Goal: Task Accomplishment & Management: Complete application form

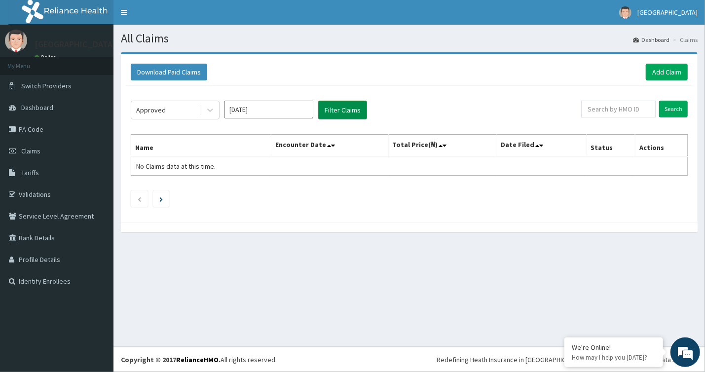
click at [325, 106] on button "Filter Claims" at bounding box center [342, 110] width 49 height 19
click at [670, 73] on link "Add Claim" at bounding box center [667, 72] width 42 height 17
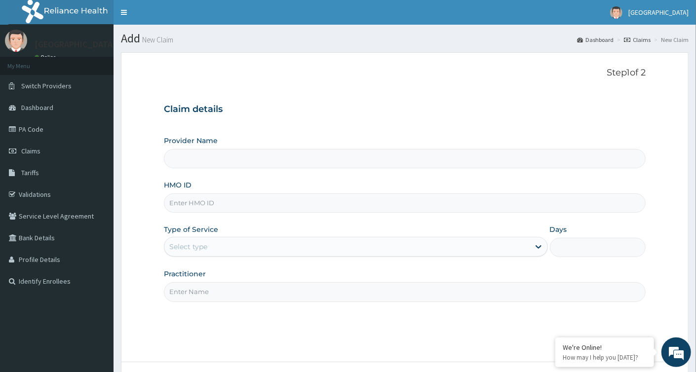
type input "[GEOGRAPHIC_DATA]"
click at [247, 207] on input "HMO ID" at bounding box center [405, 202] width 482 height 19
paste input "VSN/10016/B"
type input "VSN/10016/B"
click at [259, 247] on div "Select type" at bounding box center [346, 247] width 365 height 16
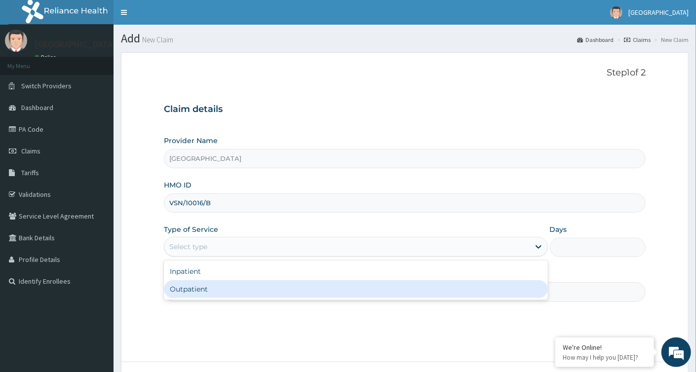
click at [249, 288] on div "Outpatient" at bounding box center [355, 289] width 383 height 18
type input "1"
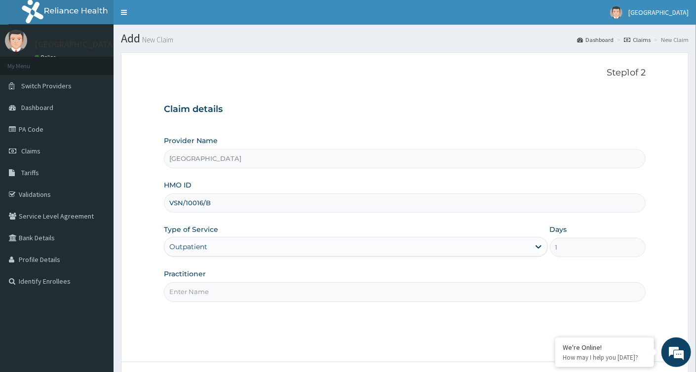
click at [288, 294] on input "Practitioner" at bounding box center [405, 291] width 482 height 19
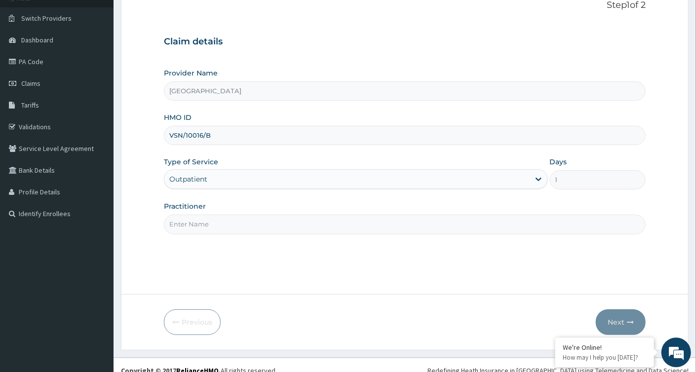
scroll to position [78, 0]
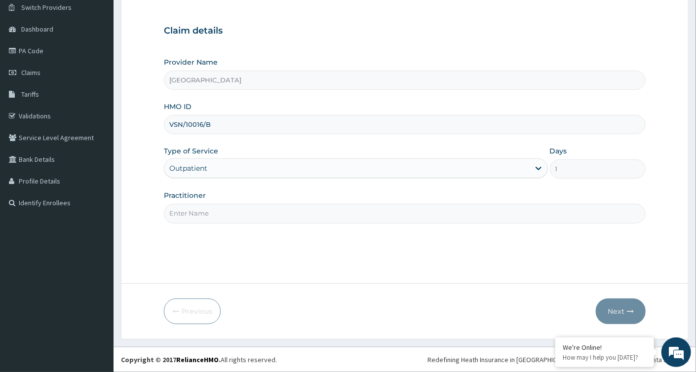
click at [239, 216] on input "Practitioner" at bounding box center [405, 213] width 482 height 19
type input "Dr Okafor"
click at [619, 312] on button "Next" at bounding box center [621, 312] width 50 height 26
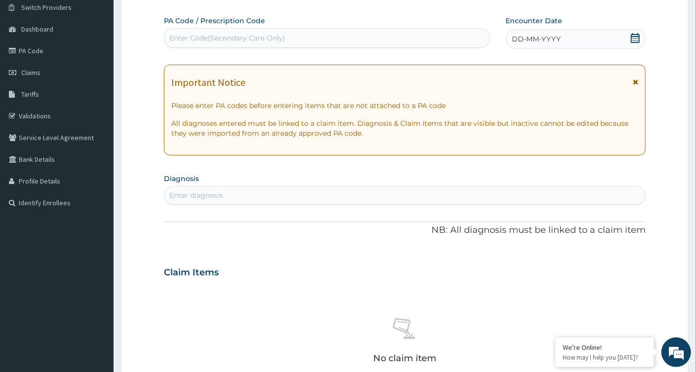
click at [256, 36] on div "Enter Code(Secondary Care Only)" at bounding box center [227, 38] width 116 height 10
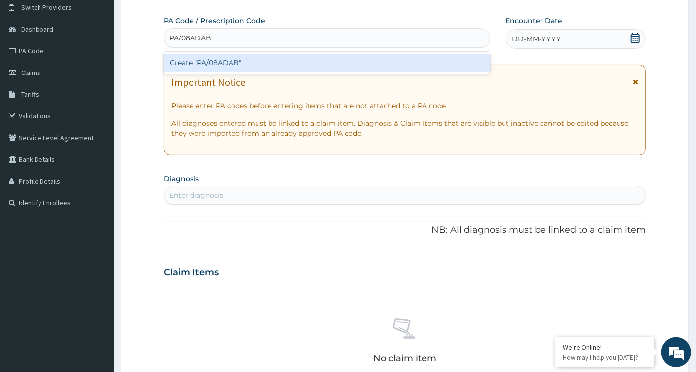
click at [184, 43] on input "PA/08ADAB" at bounding box center [190, 38] width 42 height 10
type input "PA/98ADAB"
click at [209, 67] on div "Create "PA/98ADAB"" at bounding box center [327, 63] width 326 height 18
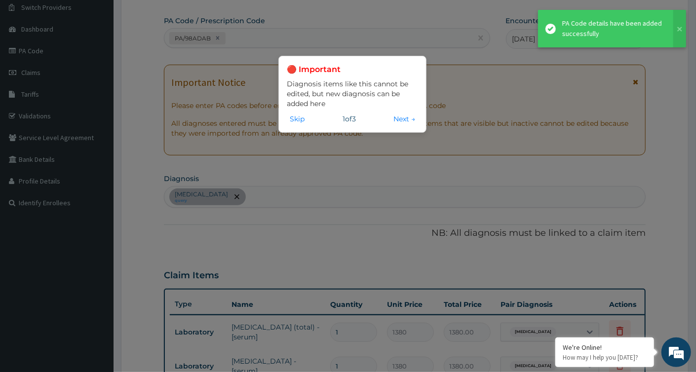
scroll to position [292, 0]
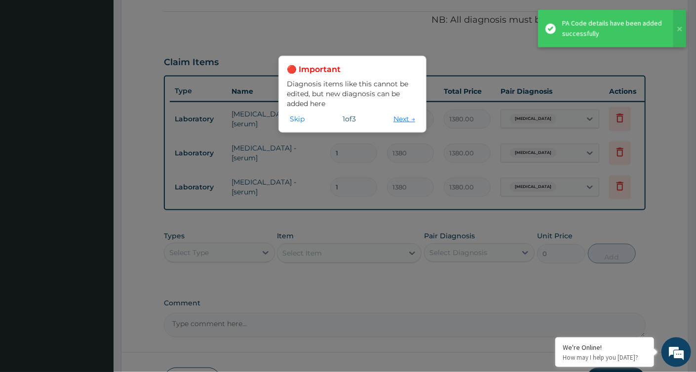
click at [405, 124] on button "Next →" at bounding box center [404, 118] width 28 height 11
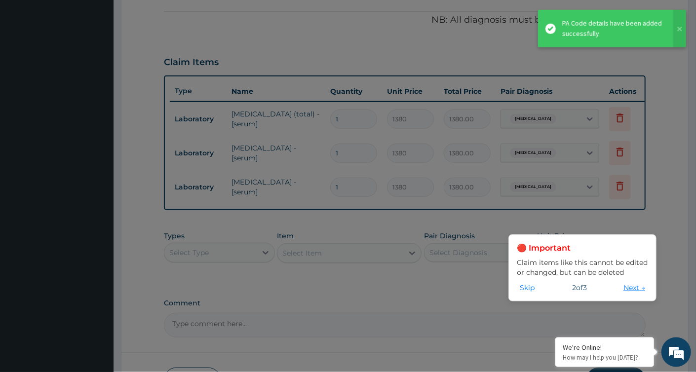
click at [638, 287] on button "Next →" at bounding box center [634, 287] width 28 height 11
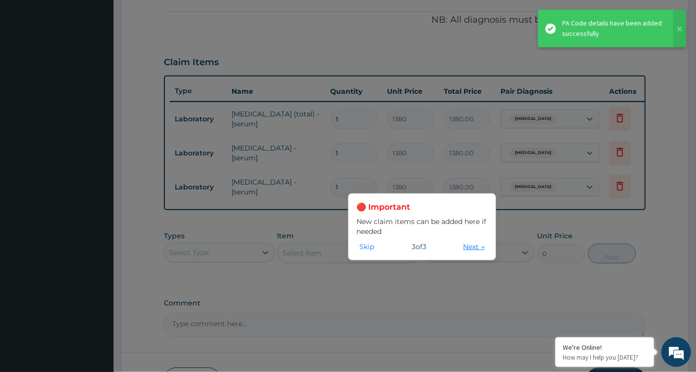
click at [477, 248] on button "Next →" at bounding box center [474, 246] width 28 height 11
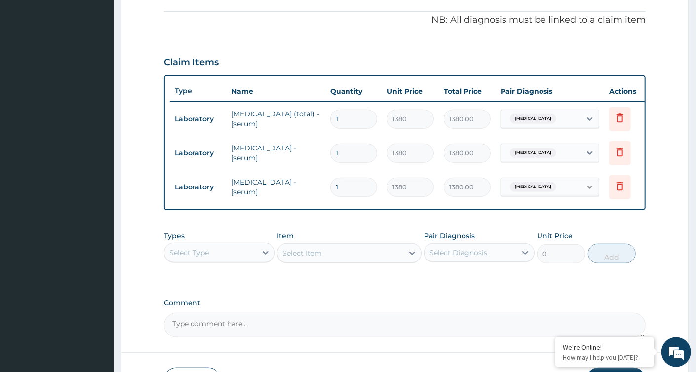
click at [589, 187] on icon at bounding box center [590, 187] width 6 height 3
click at [581, 238] on div "Types Select Type Item Select Item Pair Diagnosis Select Diagnosis Unit Price 0…" at bounding box center [405, 247] width 482 height 42
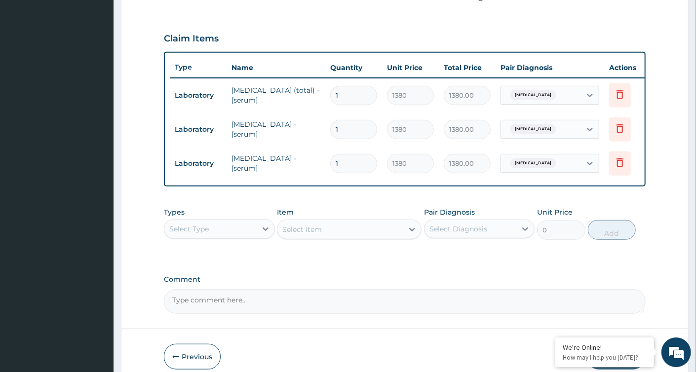
scroll to position [338, 0]
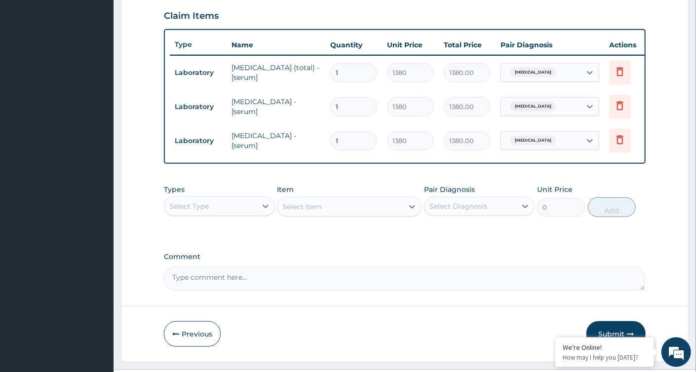
click at [250, 214] on div "Select Type" at bounding box center [210, 206] width 92 height 16
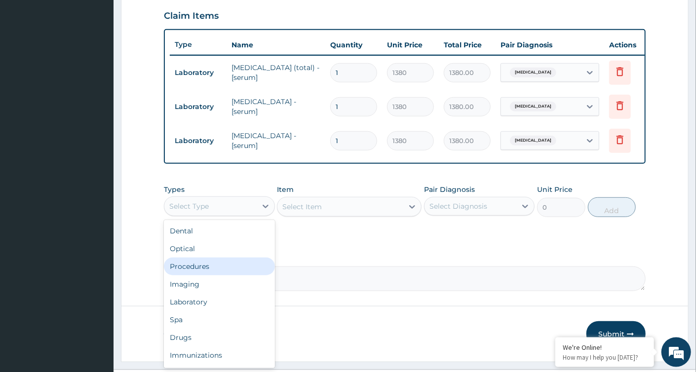
click at [226, 271] on div "Procedures" at bounding box center [219, 267] width 111 height 18
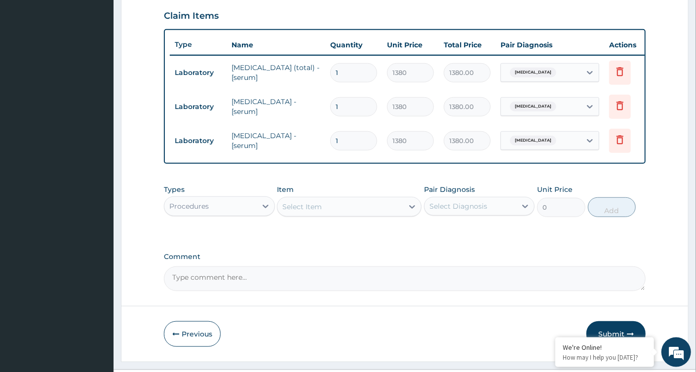
click at [341, 215] on div "Select Item" at bounding box center [340, 207] width 126 height 16
type input "general"
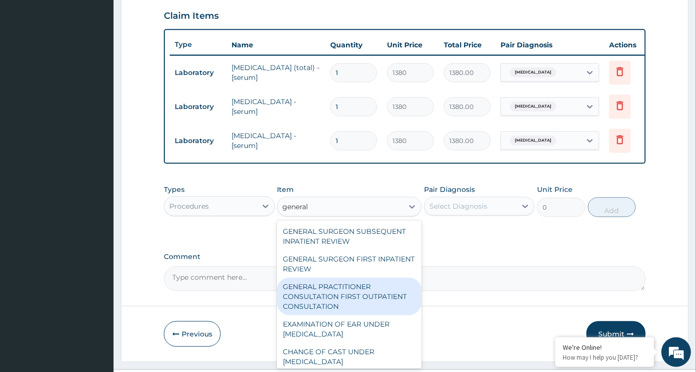
scroll to position [99, 0]
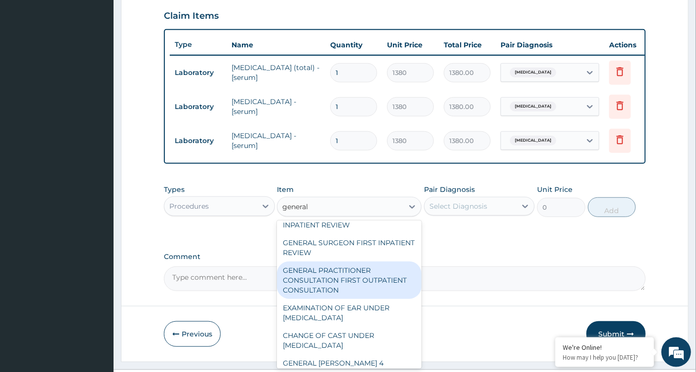
click at [338, 296] on div "GENERAL PRACTITIONER CONSULTATION FIRST OUTPATIENT CONSULTATION" at bounding box center [349, 281] width 145 height 38
type input "3794.9999999999995"
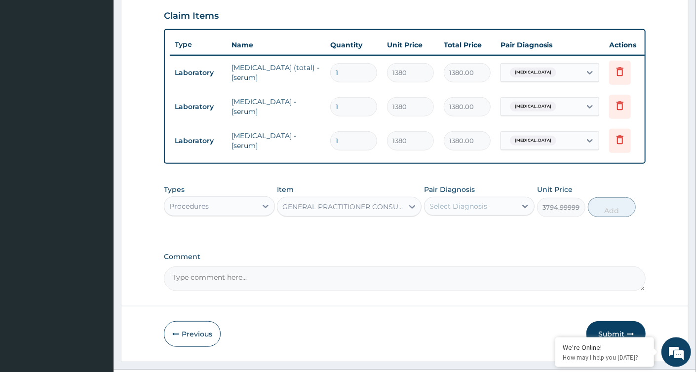
click at [488, 207] on div "Select Diagnosis" at bounding box center [470, 206] width 92 height 16
click at [492, 235] on label "[MEDICAL_DATA]" at bounding box center [470, 230] width 61 height 10
checkbox input "true"
click at [602, 217] on button "Add" at bounding box center [612, 207] width 48 height 20
type input "0"
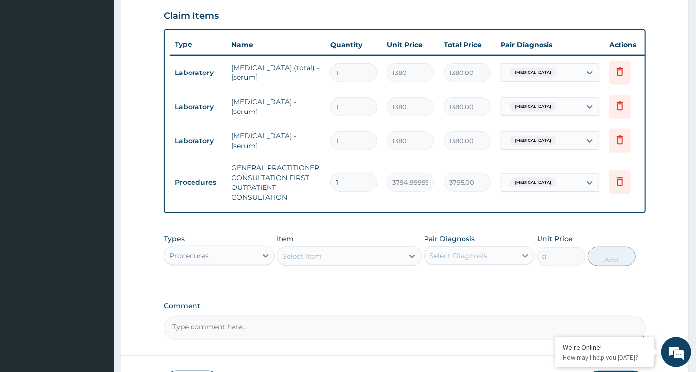
click at [329, 262] on div "Select Item" at bounding box center [340, 256] width 126 height 16
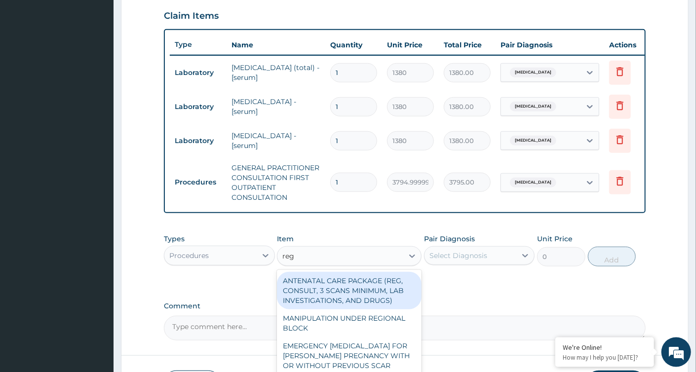
type input "regi"
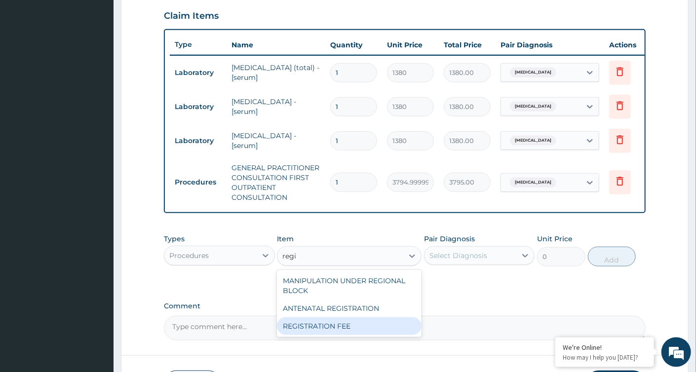
click at [341, 334] on div "REGISTRATION FEE" at bounding box center [349, 326] width 145 height 18
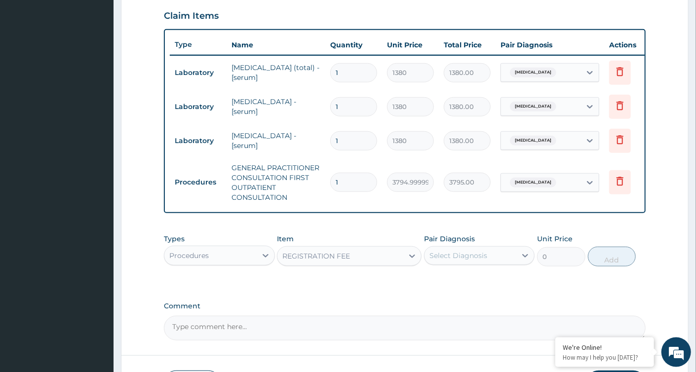
type input "2300"
click at [507, 263] on div "Select Diagnosis" at bounding box center [470, 256] width 92 height 16
click at [500, 291] on div "[MEDICAL_DATA]" at bounding box center [479, 281] width 111 height 20
checkbox input "true"
click at [613, 266] on button "Add" at bounding box center [612, 257] width 48 height 20
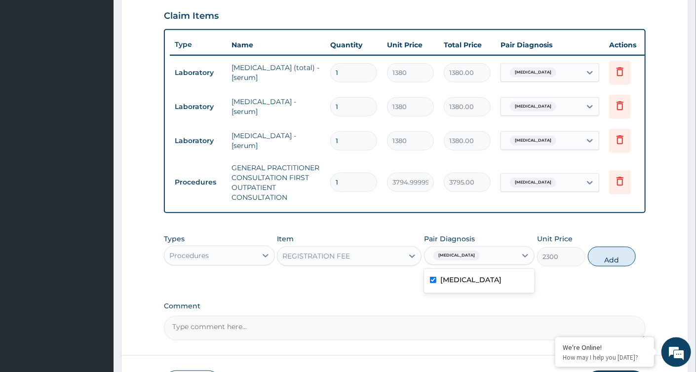
type input "0"
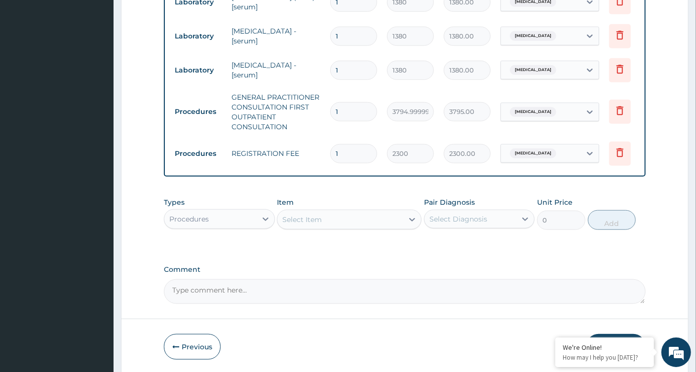
scroll to position [431, 0]
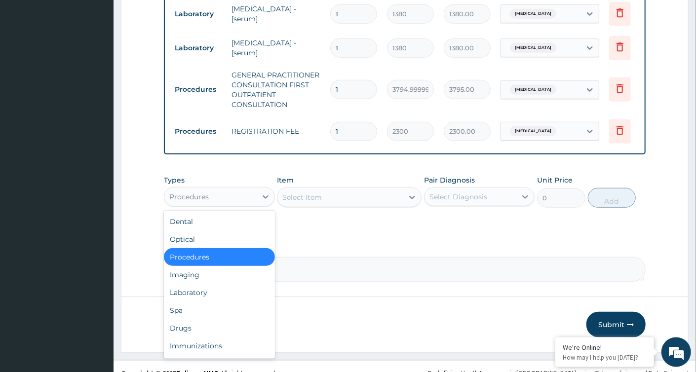
click at [255, 205] on div "Procedures" at bounding box center [210, 197] width 92 height 16
click at [216, 301] on div "Laboratory" at bounding box center [219, 293] width 111 height 18
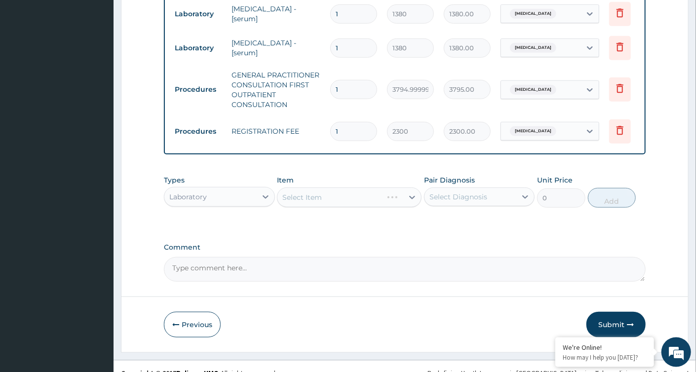
click at [334, 207] on div "Select Item" at bounding box center [349, 198] width 145 height 20
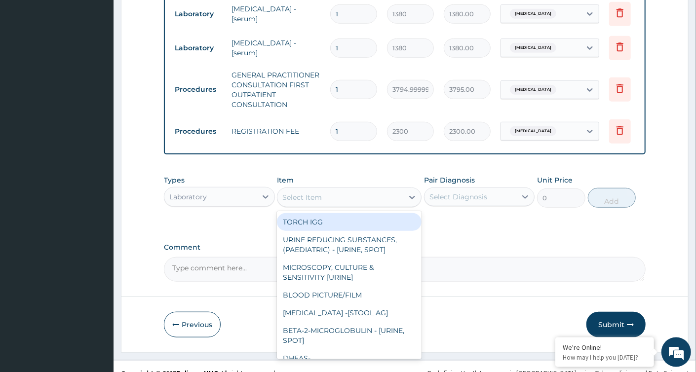
click at [325, 205] on div "Select Item" at bounding box center [340, 197] width 126 height 16
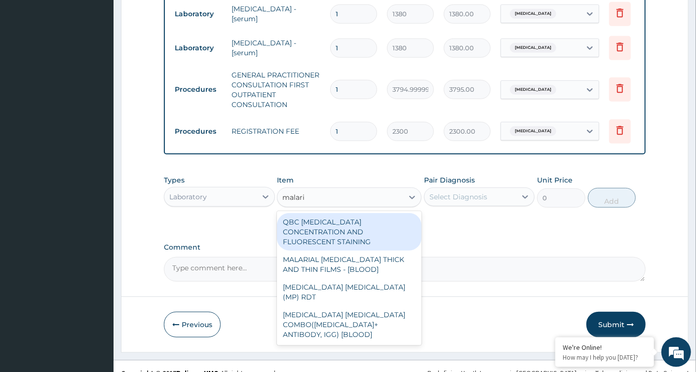
type input "malaria"
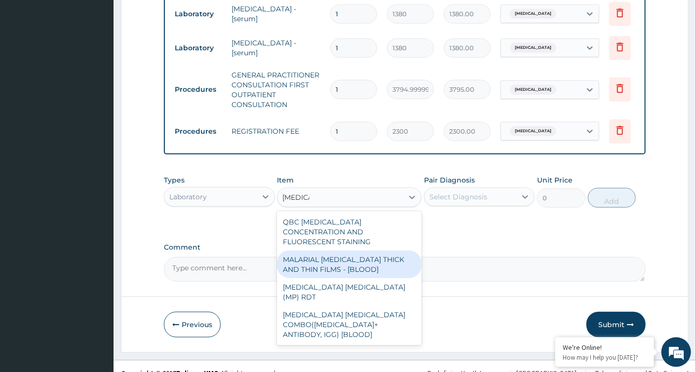
click at [321, 266] on div "MALARIAL PARASITE THICK AND THIN FILMS - [BLOOD]" at bounding box center [349, 265] width 145 height 28
type input "1724.9999999999998"
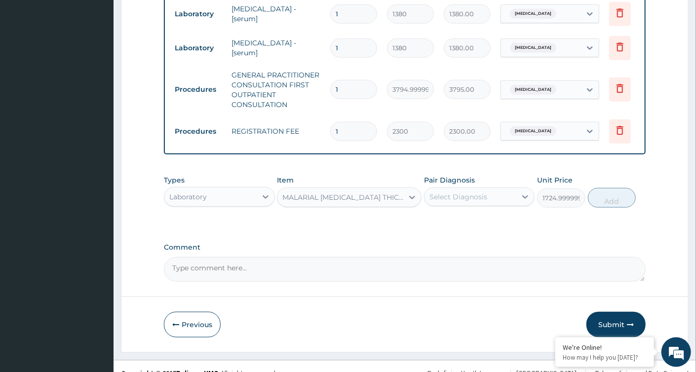
click at [384, 202] on div "MALARIAL PARASITE THICK AND THIN FILMS - [BLOOD]" at bounding box center [343, 197] width 122 height 10
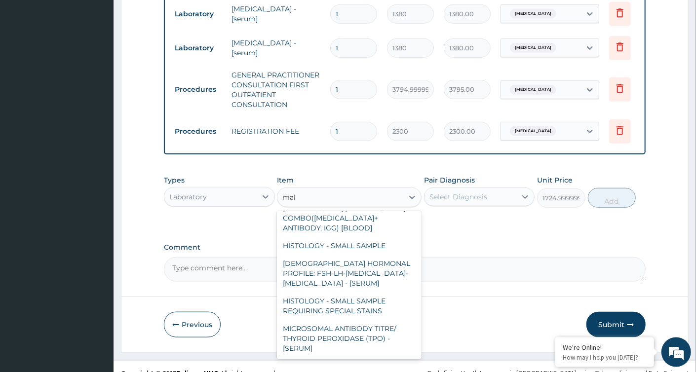
scroll to position [0, 0]
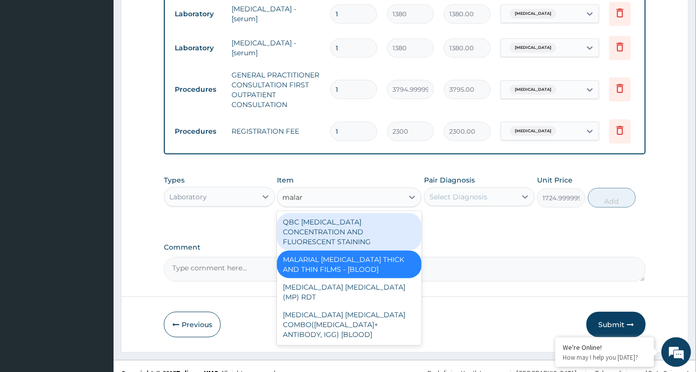
type input "malari"
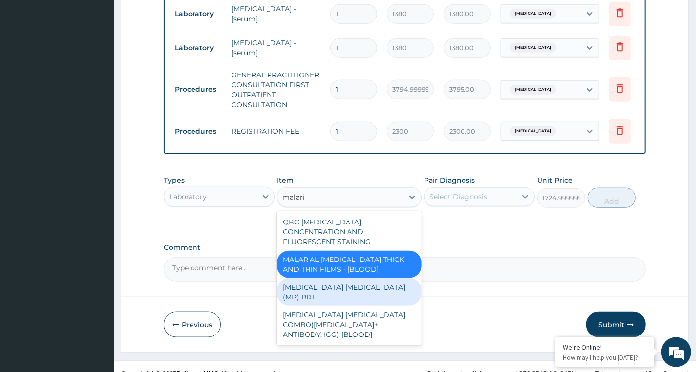
click at [374, 280] on div "MALARIA PARASITE (MP) RDT" at bounding box center [349, 292] width 145 height 28
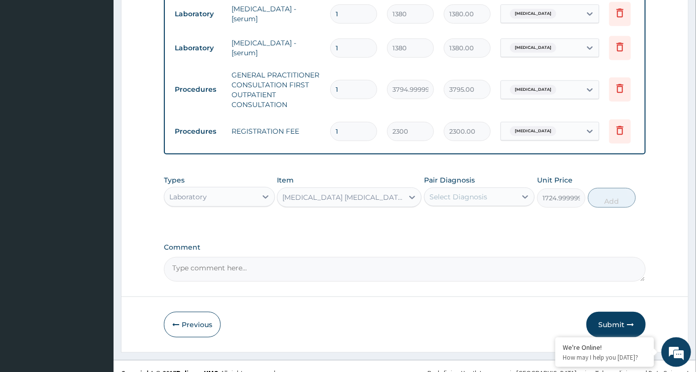
click at [496, 205] on div "Select Diagnosis" at bounding box center [470, 197] width 92 height 16
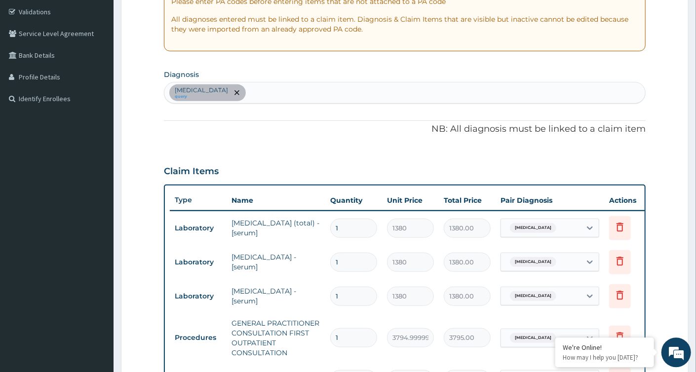
scroll to position [60, 0]
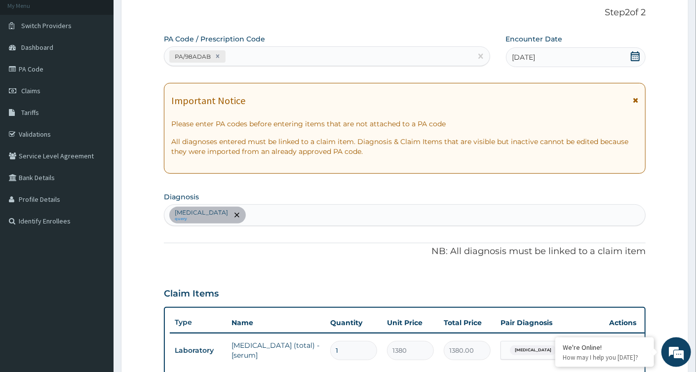
click at [280, 54] on div "PA/98ADAB" at bounding box center [317, 56] width 307 height 16
click at [288, 217] on div "Hyperlipidemia query" at bounding box center [404, 215] width 481 height 21
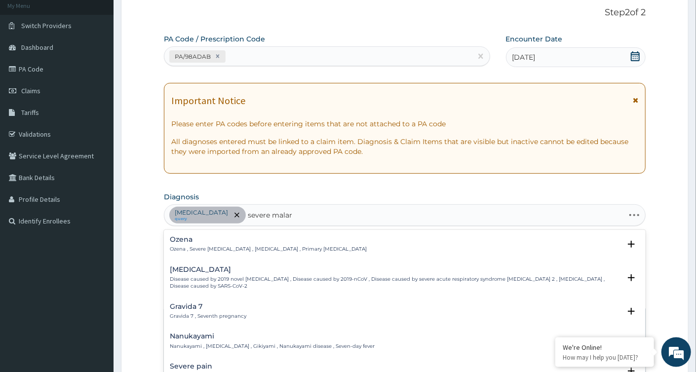
type input "severe malari"
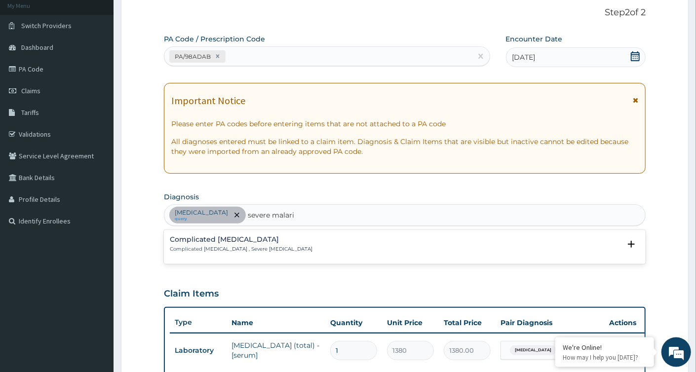
click at [263, 244] on div "Complicated malaria Complicated malaria , Severe malaria" at bounding box center [405, 244] width 470 height 17
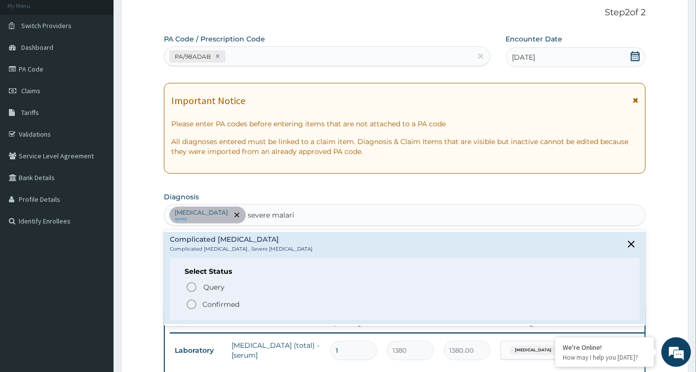
click at [189, 302] on icon "status option filled" at bounding box center [192, 305] width 12 height 12
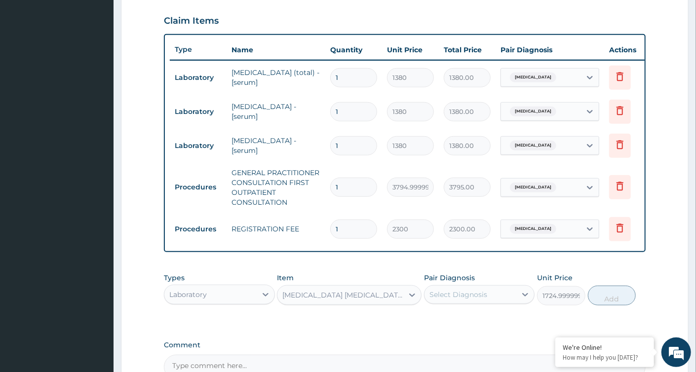
scroll to position [338, 0]
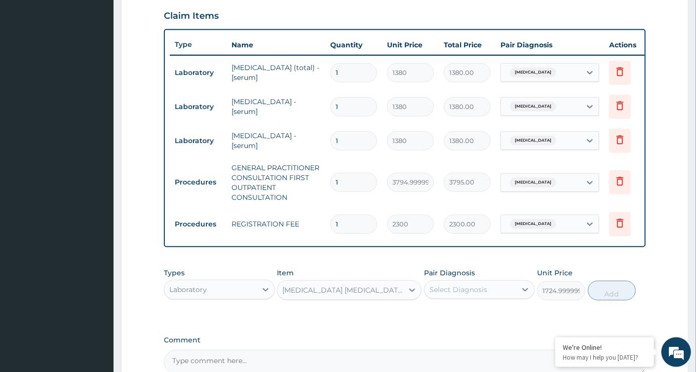
click at [461, 295] on div "Select Diagnosis" at bounding box center [458, 290] width 58 height 10
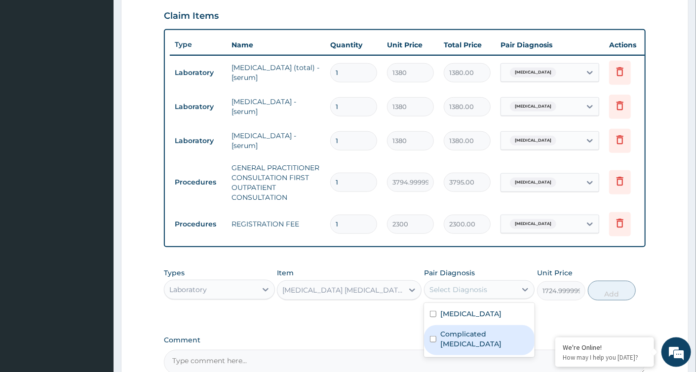
click at [442, 342] on label "Complicated malaria" at bounding box center [484, 339] width 88 height 20
checkbox input "true"
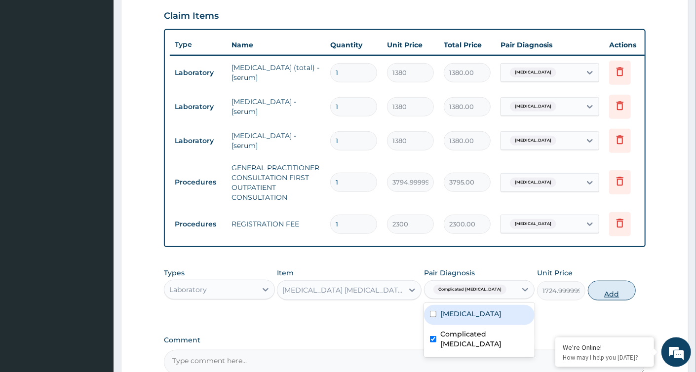
click at [611, 300] on button "Add" at bounding box center [612, 291] width 48 height 20
type input "0"
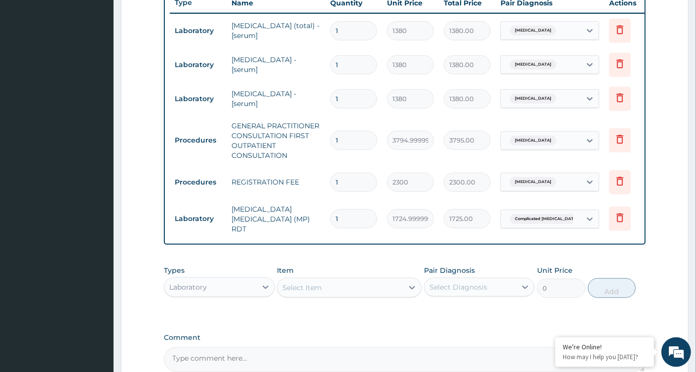
scroll to position [431, 0]
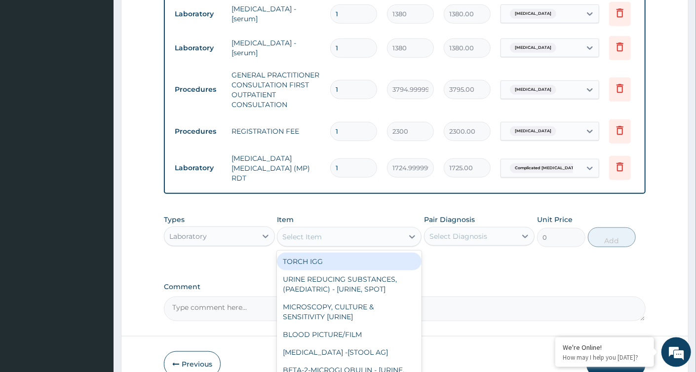
click at [321, 242] on div "Select Item" at bounding box center [301, 237] width 39 height 10
click at [250, 237] on div "Laboratory" at bounding box center [210, 236] width 92 height 16
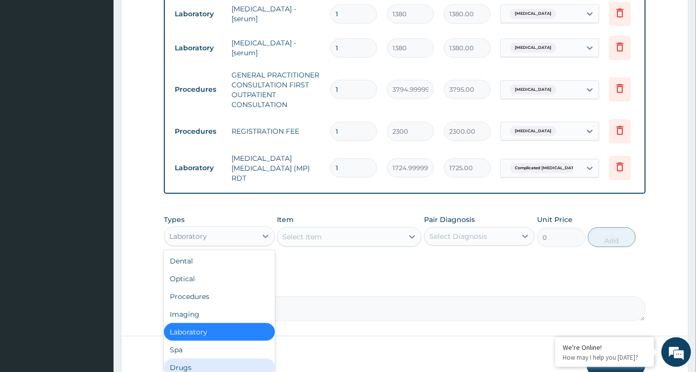
scroll to position [34, 0]
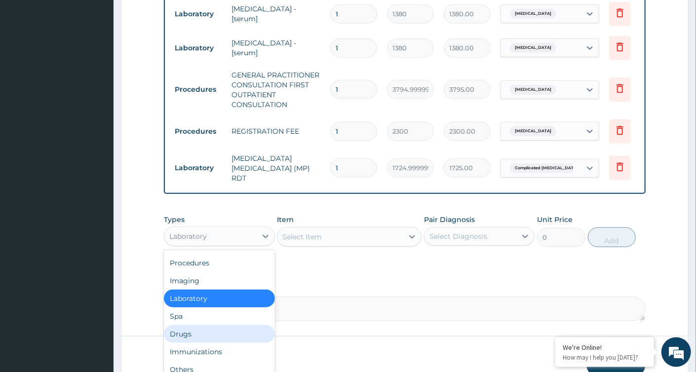
click at [209, 336] on div "Drugs" at bounding box center [219, 334] width 111 height 18
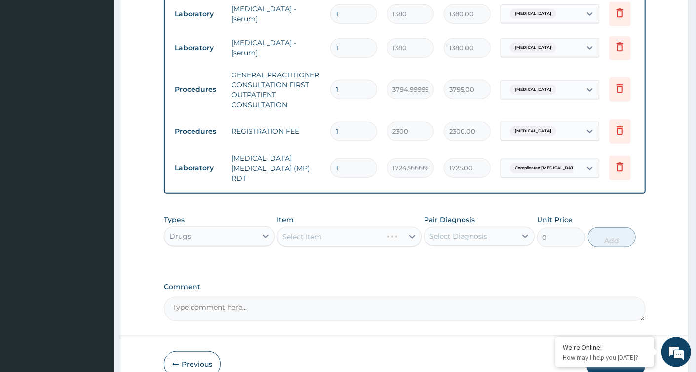
click at [328, 238] on div "Select Item" at bounding box center [349, 237] width 145 height 20
click at [329, 242] on div "Select Item" at bounding box center [349, 237] width 145 height 20
click at [319, 242] on div "Select Item" at bounding box center [301, 237] width 39 height 10
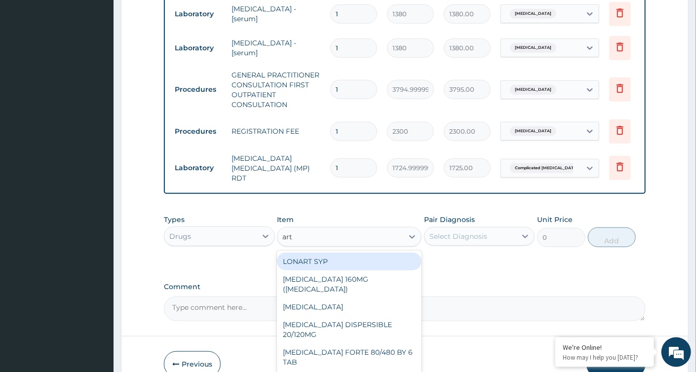
type input "arte"
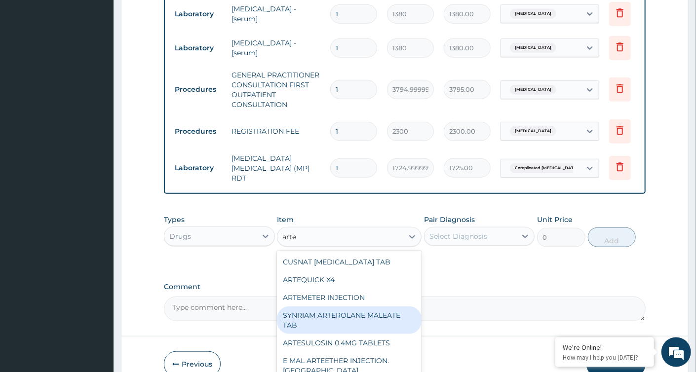
scroll to position [0, 0]
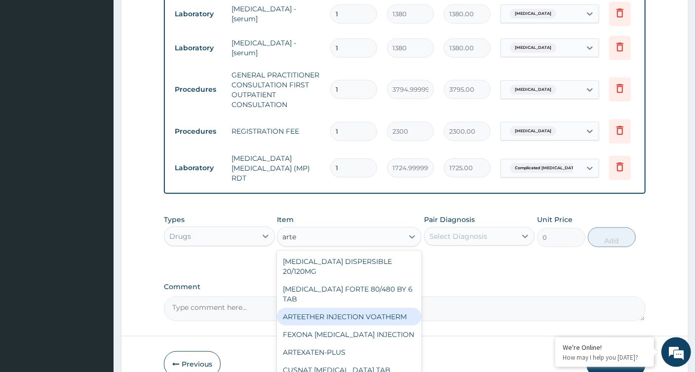
click at [344, 308] on div "ARTEETHER INJECTION VOATHERM" at bounding box center [349, 317] width 145 height 18
type input "499.675"
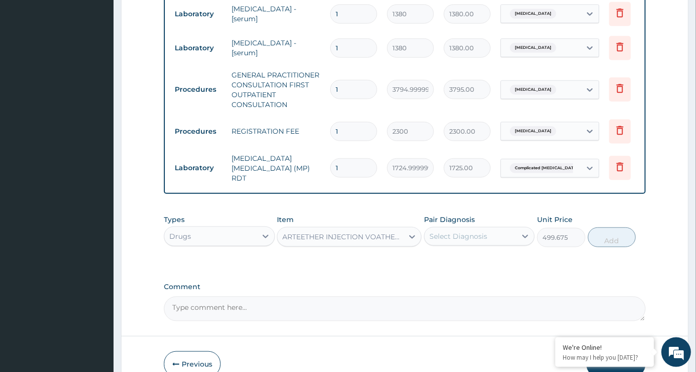
click at [376, 236] on div "ARTEETHER INJECTION VOATHERM" at bounding box center [343, 237] width 122 height 10
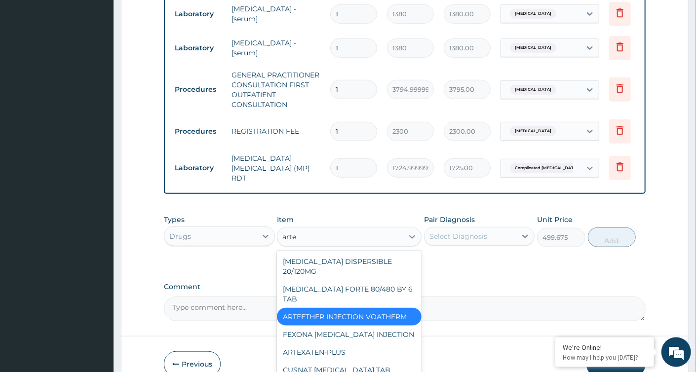
type input "artee"
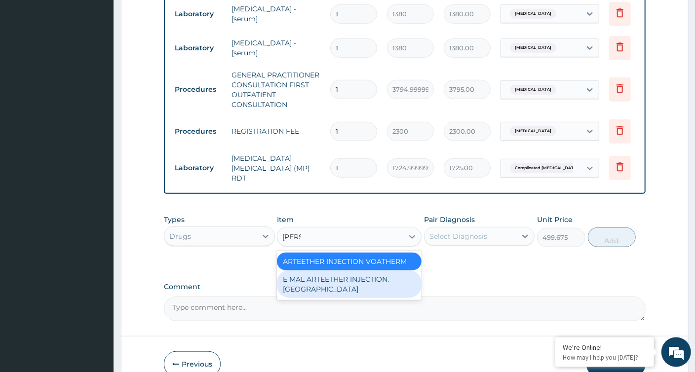
click at [391, 287] on div "E MAL ARTEETHER INJECTION. FIDSON" at bounding box center [349, 284] width 145 height 28
type input "1897.5000000000002"
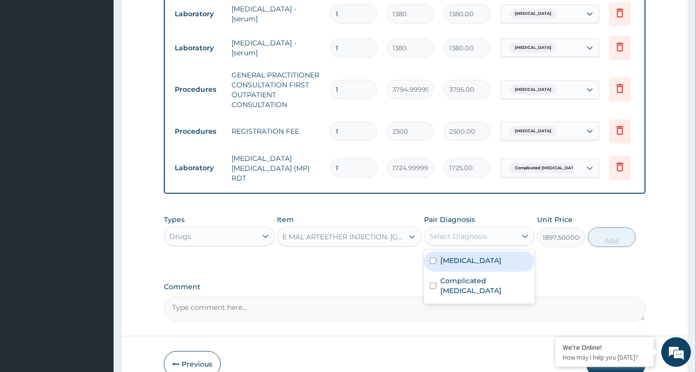
click at [471, 244] on div "Select Diagnosis" at bounding box center [470, 236] width 92 height 16
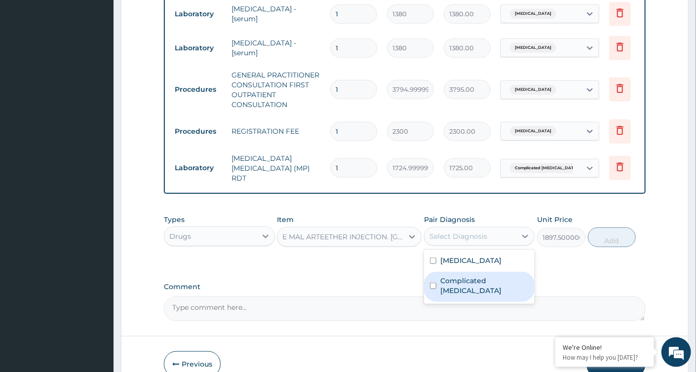
click at [461, 283] on label "Complicated malaria" at bounding box center [484, 286] width 88 height 20
checkbox input "true"
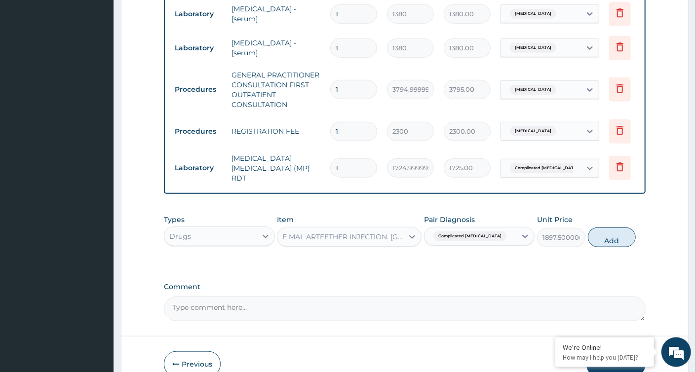
drag, startPoint x: 609, startPoint y: 246, endPoint x: 590, endPoint y: 244, distance: 19.8
click at [610, 246] on button "Add" at bounding box center [612, 237] width 48 height 20
type input "0"
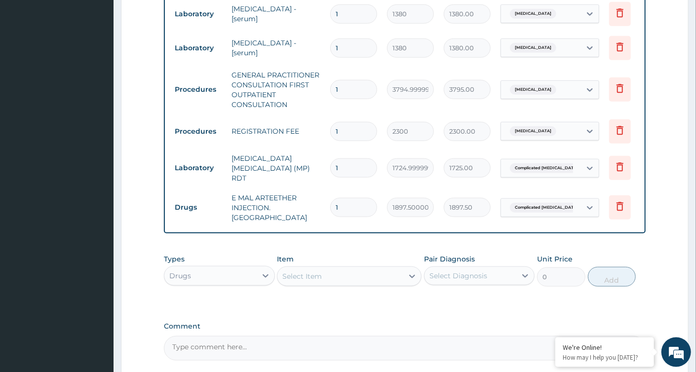
drag, startPoint x: 342, startPoint y: 200, endPoint x: 314, endPoint y: 198, distance: 27.7
click at [330, 198] on input "1" at bounding box center [353, 207] width 47 height 19
type input "3"
type input "5692.50"
type input "3"
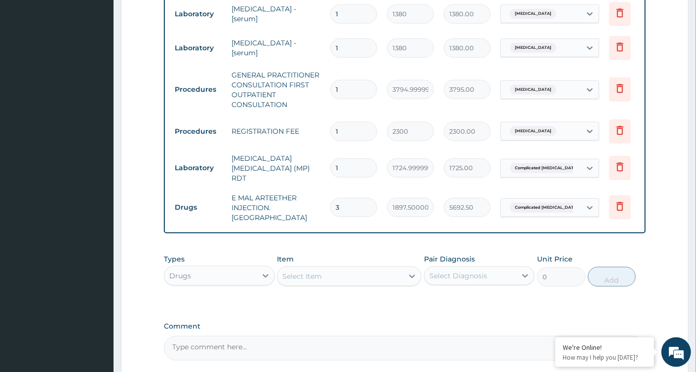
click at [495, 212] on td "Complicated malaria" at bounding box center [549, 207] width 109 height 29
click at [324, 271] on div "Select Item" at bounding box center [340, 276] width 126 height 16
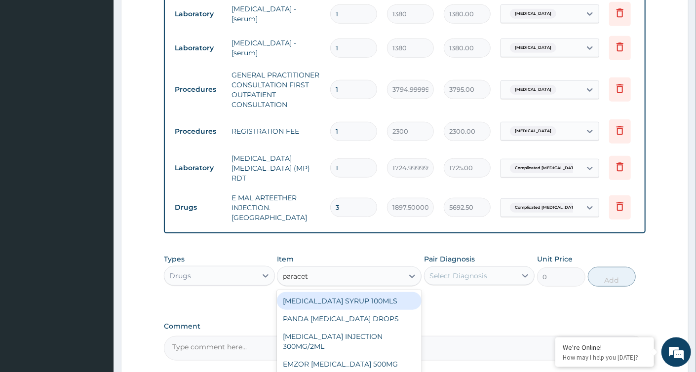
type input "paraceta"
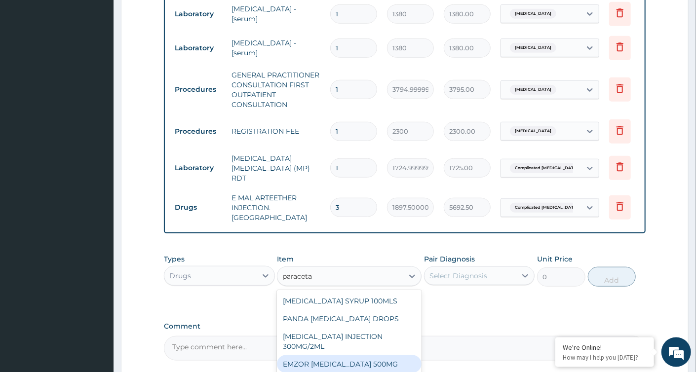
click at [344, 358] on div "EMZOR PARACETAMOL 500MG" at bounding box center [349, 364] width 145 height 18
type input "25.299999999999997"
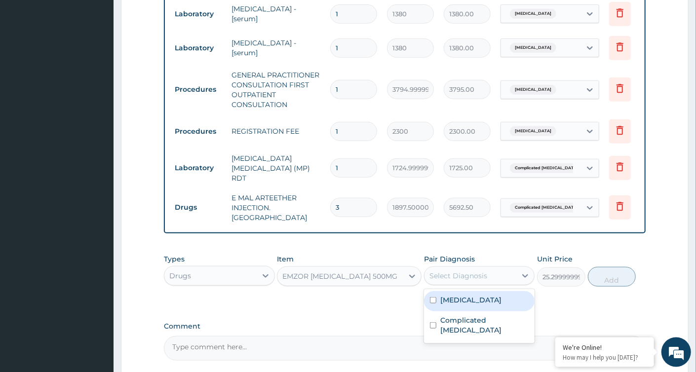
click at [472, 272] on div "Select Diagnosis" at bounding box center [458, 276] width 58 height 10
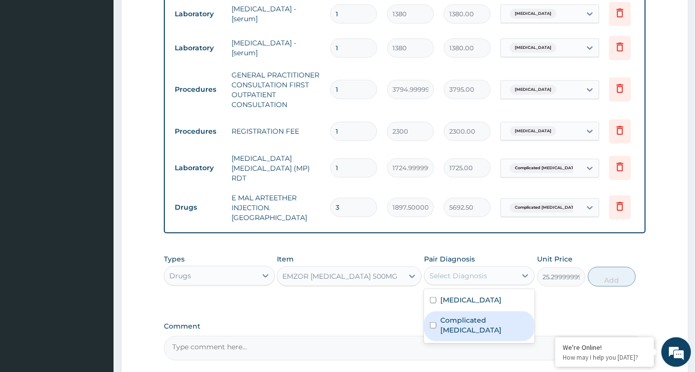
click at [461, 315] on label "Complicated malaria" at bounding box center [484, 325] width 88 height 20
checkbox input "true"
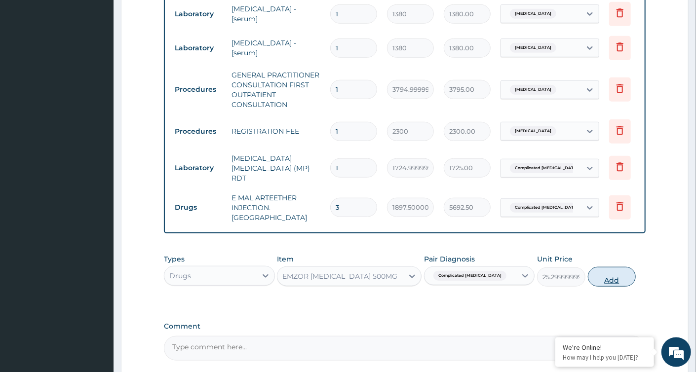
click at [603, 279] on button "Add" at bounding box center [612, 277] width 48 height 20
type input "0"
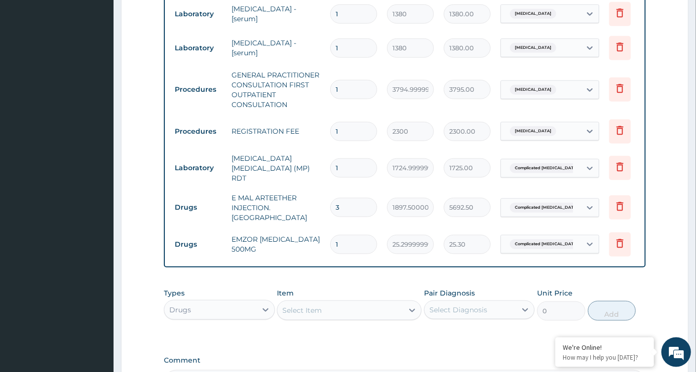
type input "18"
type input "455.40"
type input "18"
click at [415, 279] on div "PA Code / Prescription Code PA/98ADAB Encounter Date 01-08-2025 Important Notic…" at bounding box center [405, 28] width 482 height 731
click at [301, 307] on div "Select Item" at bounding box center [301, 310] width 39 height 10
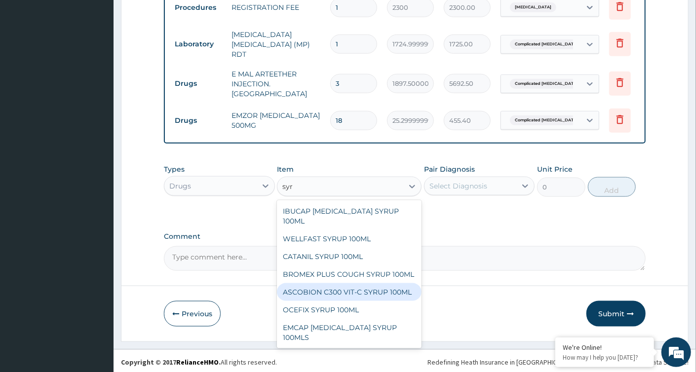
scroll to position [649, 0]
type input "syr"
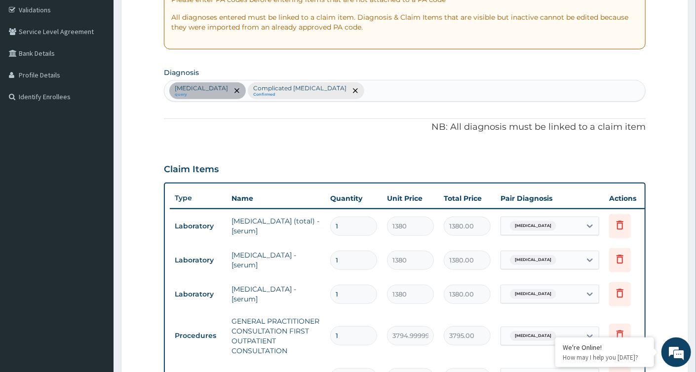
scroll to position [45, 0]
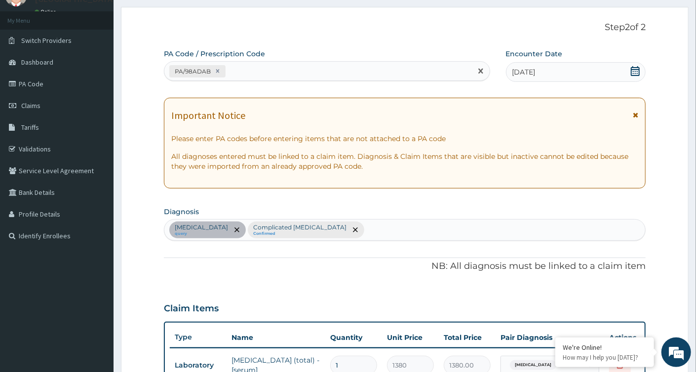
click at [321, 71] on div "PA/98ADAB" at bounding box center [317, 71] width 307 height 16
type input "P"
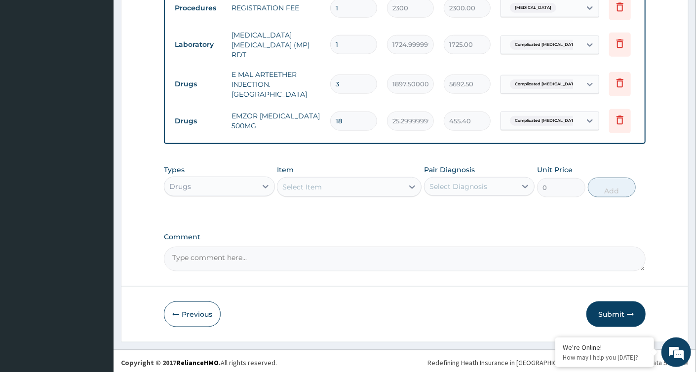
scroll to position [555, 0]
click at [610, 310] on button "Submit" at bounding box center [615, 314] width 59 height 26
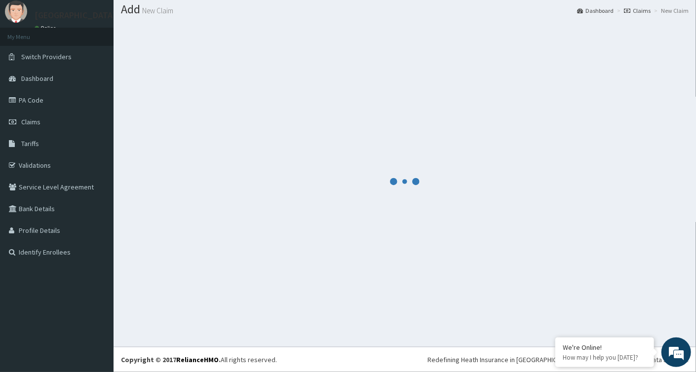
scroll to position [29, 0]
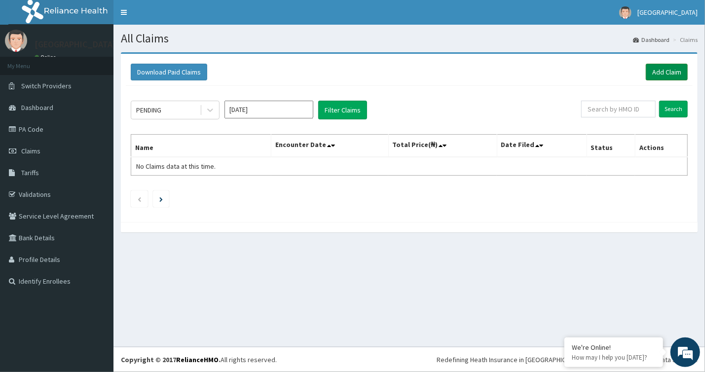
click at [650, 74] on link "Add Claim" at bounding box center [667, 72] width 42 height 17
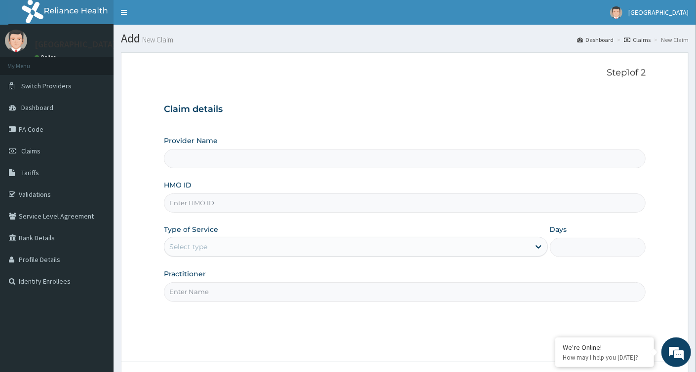
type input "[GEOGRAPHIC_DATA]"
click at [225, 208] on input "HMO ID" at bounding box center [405, 202] width 482 height 19
click at [225, 206] on input "HMO ID" at bounding box center [405, 202] width 482 height 19
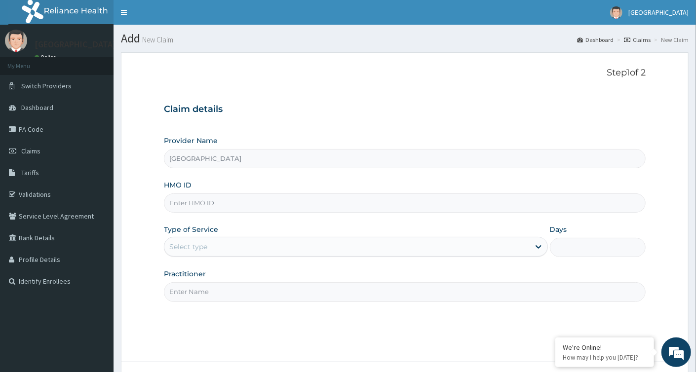
paste input "PA/C3B781"
drag, startPoint x: 219, startPoint y: 200, endPoint x: 127, endPoint y: 204, distance: 91.4
click at [164, 204] on input "PA/C3B781" at bounding box center [405, 202] width 482 height 19
type input "PA/C3B781"
drag, startPoint x: 150, startPoint y: 206, endPoint x: 90, endPoint y: 212, distance: 60.0
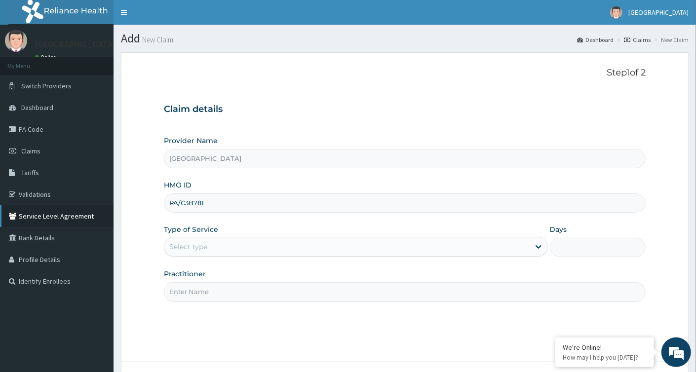
click at [164, 211] on input "PA/C3B781" at bounding box center [405, 202] width 482 height 19
paste input "VSN/10016/B"
type input "VSN/10016/B"
click at [310, 244] on div "Select type" at bounding box center [346, 247] width 365 height 16
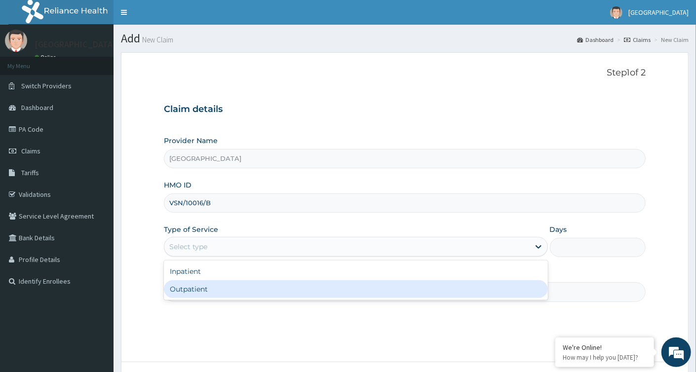
click at [308, 285] on div "Outpatient" at bounding box center [355, 289] width 383 height 18
type input "1"
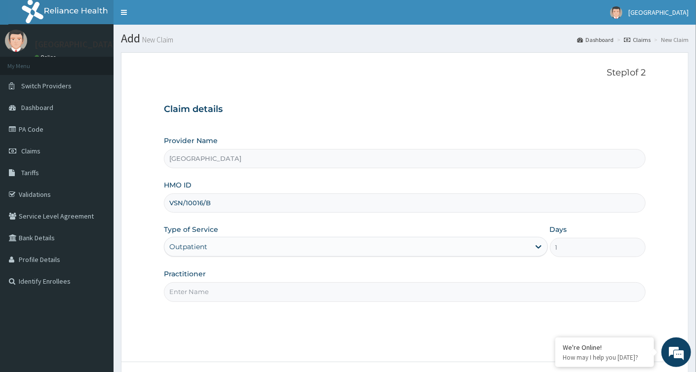
click at [354, 288] on input "Practitioner" at bounding box center [405, 291] width 482 height 19
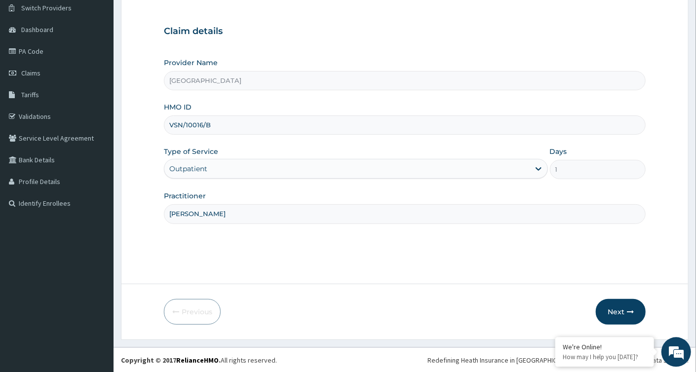
scroll to position [78, 0]
type input "[PERSON_NAME]"
click at [630, 311] on icon "button" at bounding box center [630, 311] width 7 height 7
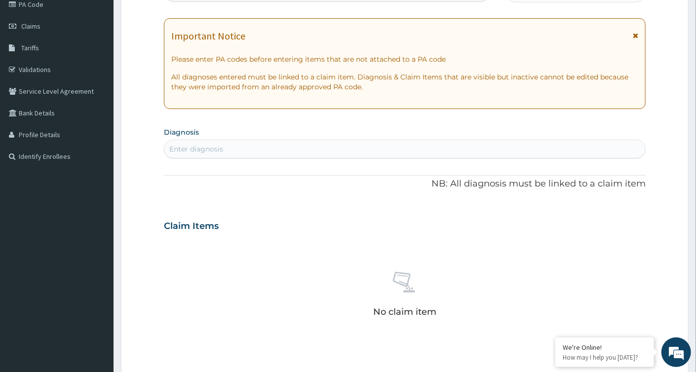
scroll to position [0, 0]
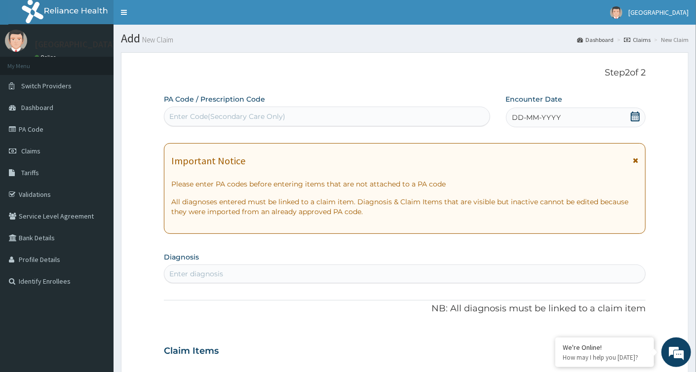
click at [274, 115] on div "Enter Code(Secondary Care Only)" at bounding box center [227, 117] width 116 height 10
type input "PA/C3B781"
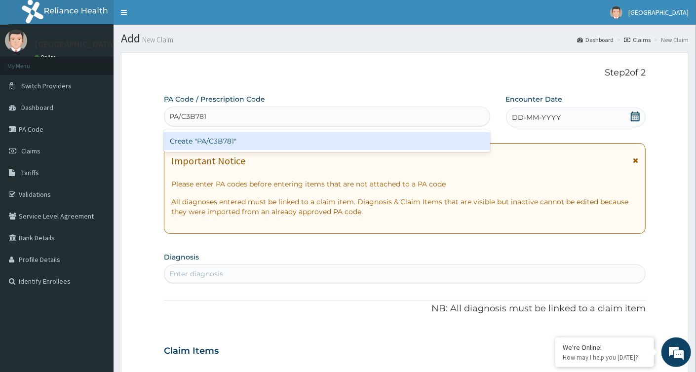
click at [283, 144] on div "Create "PA/C3B781"" at bounding box center [327, 141] width 326 height 18
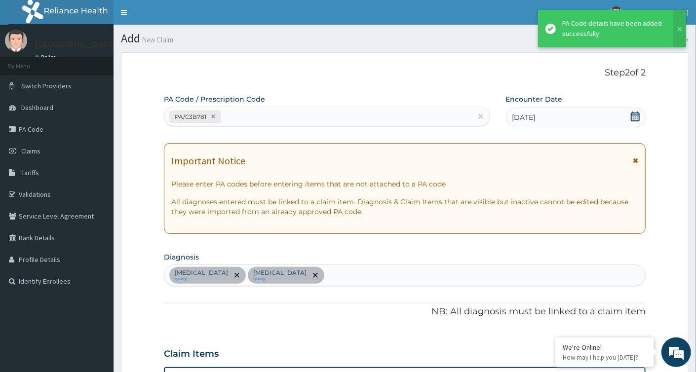
scroll to position [292, 0]
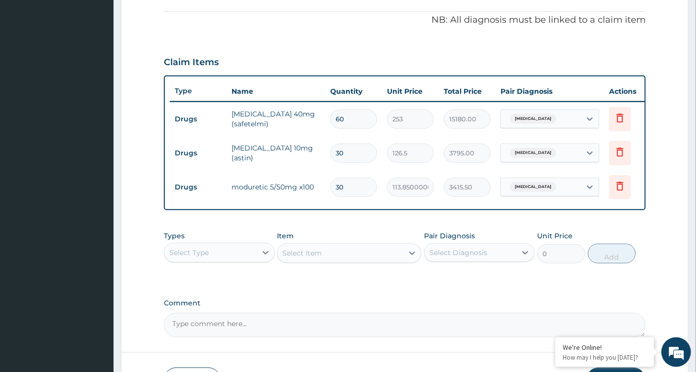
click at [248, 261] on div "Select Type" at bounding box center [210, 253] width 92 height 16
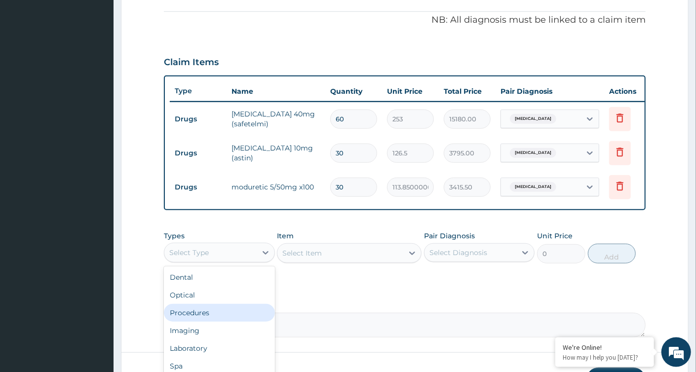
click at [238, 322] on div "Procedures" at bounding box center [219, 313] width 111 height 18
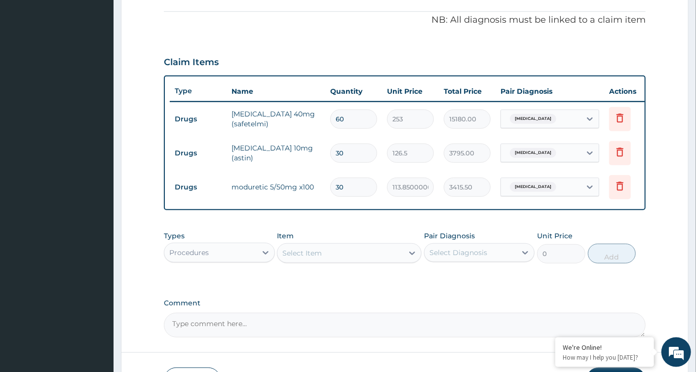
click at [328, 261] on div "Select Item" at bounding box center [340, 253] width 126 height 16
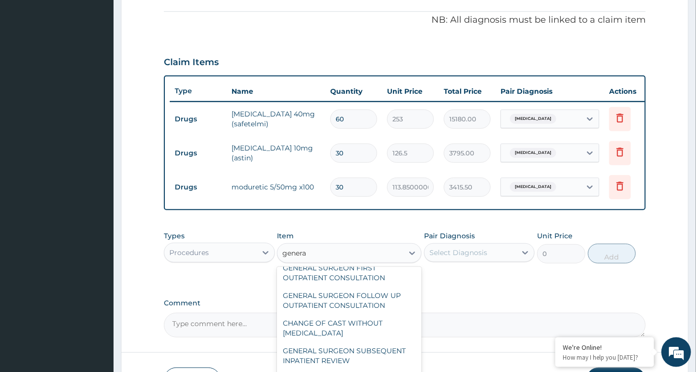
scroll to position [0, 0]
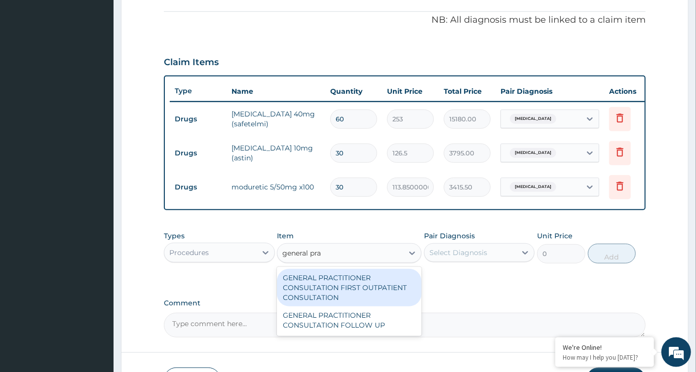
type input "general prac"
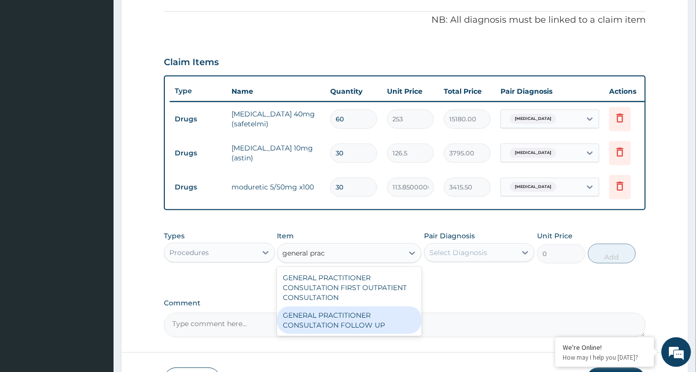
click at [360, 333] on div "GENERAL PRACTITIONER CONSULTATION FOLLOW UP" at bounding box center [349, 320] width 145 height 28
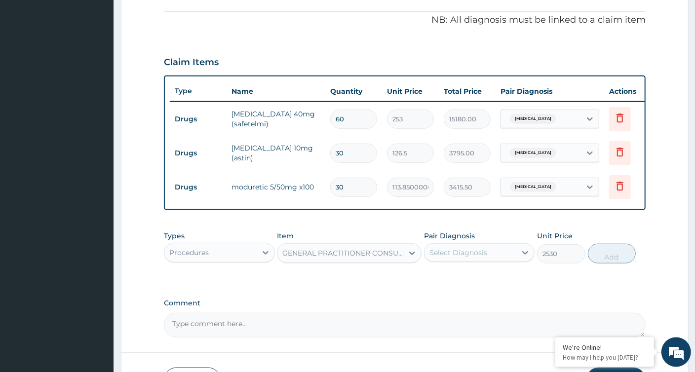
type input "2530"
click at [480, 257] on div "Select Diagnosis" at bounding box center [458, 253] width 58 height 10
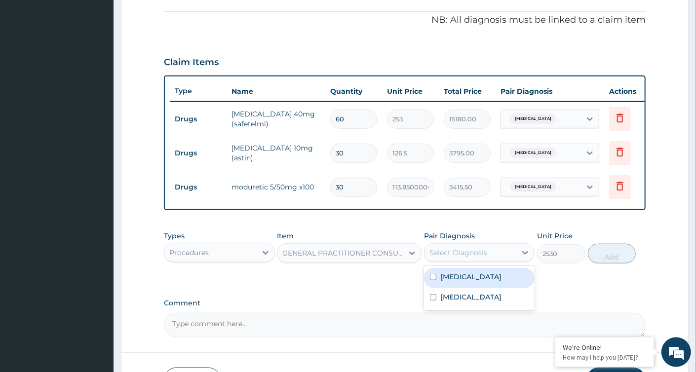
click at [471, 282] on label "[MEDICAL_DATA]" at bounding box center [470, 277] width 61 height 10
checkbox input "true"
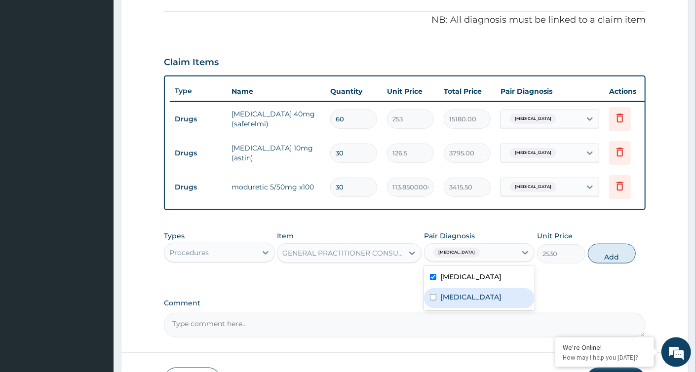
click at [466, 302] on label "[MEDICAL_DATA]" at bounding box center [470, 297] width 61 height 10
checkbox input "true"
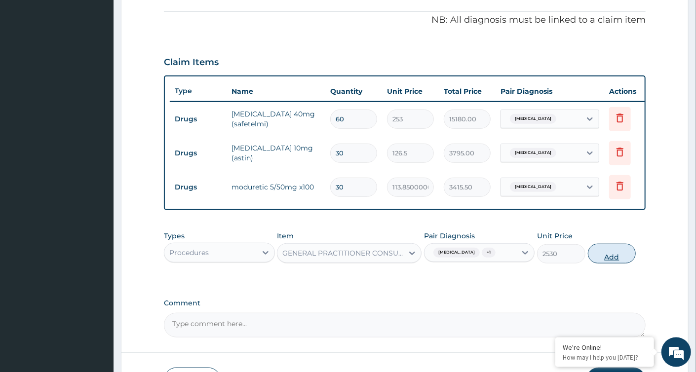
click at [611, 263] on button "Add" at bounding box center [612, 254] width 48 height 20
type input "0"
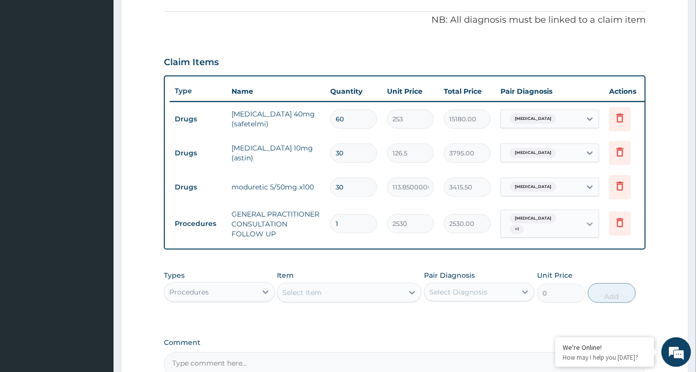
click at [589, 222] on icon at bounding box center [590, 224] width 10 height 10
click at [647, 271] on form "Step 2 of 2 PA Code / Prescription Code PA/C3B781 Encounter Date [DATE] Importa…" at bounding box center [404, 104] width 567 height 687
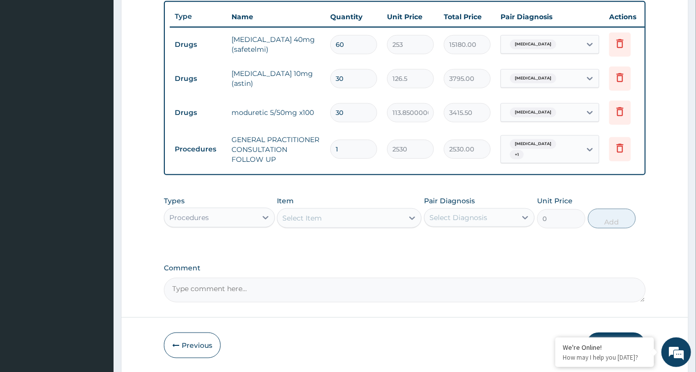
scroll to position [409, 0]
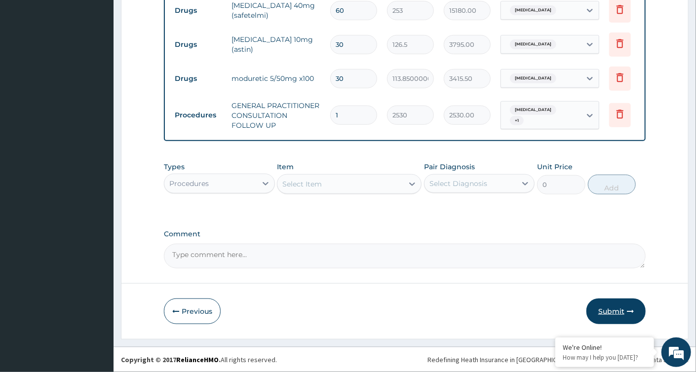
click at [601, 305] on button "Submit" at bounding box center [615, 312] width 59 height 26
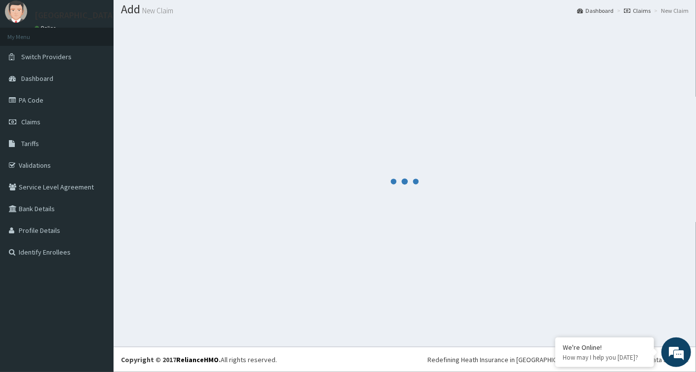
scroll to position [29, 0]
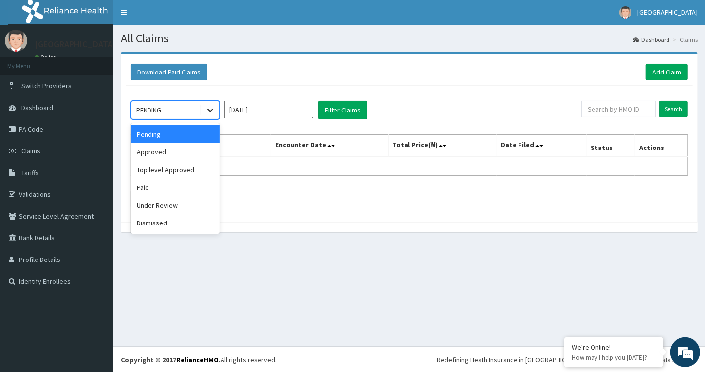
click at [207, 109] on icon at bounding box center [210, 110] width 10 height 10
click at [201, 157] on div "Approved" at bounding box center [175, 152] width 89 height 18
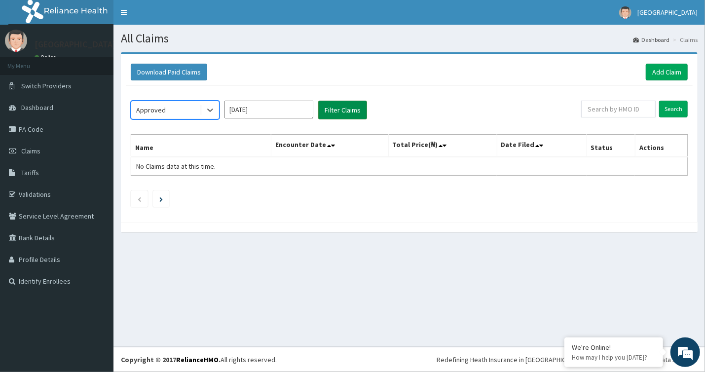
click at [349, 113] on button "Filter Claims" at bounding box center [342, 110] width 49 height 19
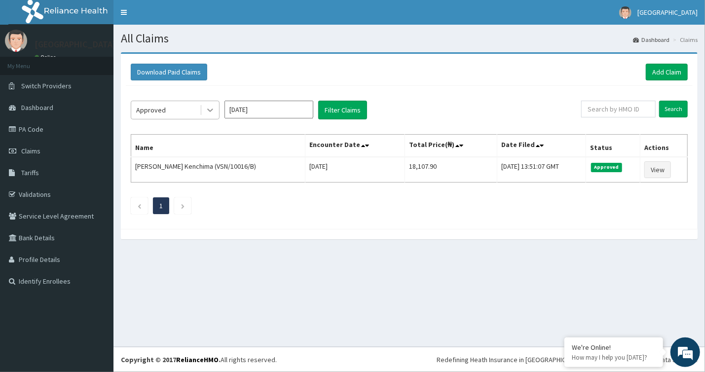
click at [211, 113] on icon at bounding box center [210, 110] width 10 height 10
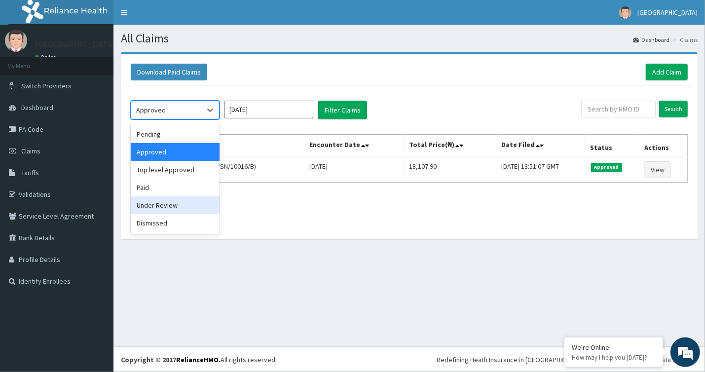
click at [199, 205] on div "Under Review" at bounding box center [175, 205] width 89 height 18
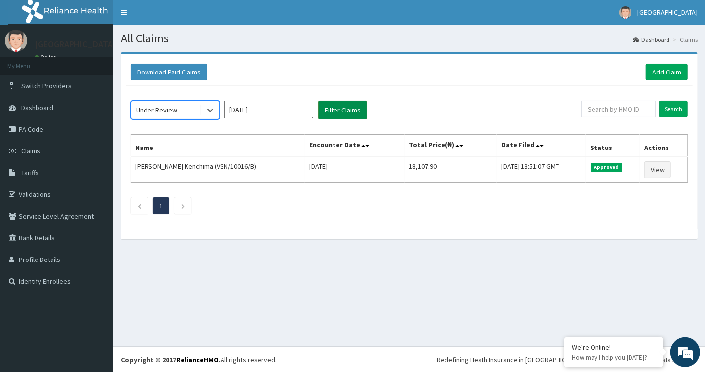
click at [341, 104] on button "Filter Claims" at bounding box center [342, 110] width 49 height 19
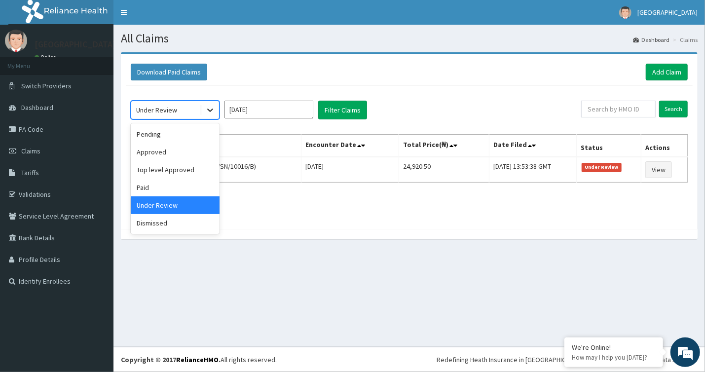
click at [205, 109] on div at bounding box center [210, 110] width 18 height 18
click at [181, 226] on div "Dismissed" at bounding box center [175, 223] width 89 height 18
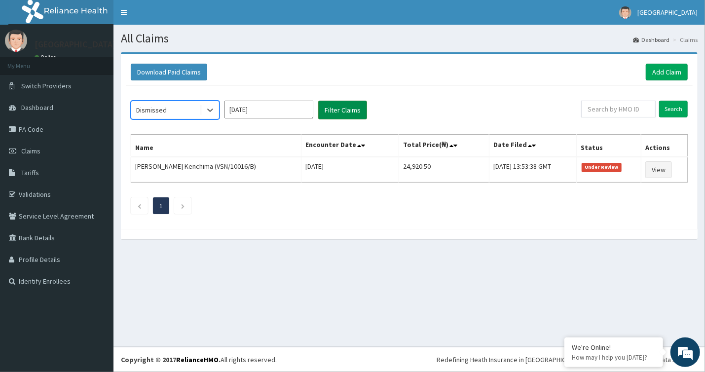
click at [348, 108] on button "Filter Claims" at bounding box center [342, 110] width 49 height 19
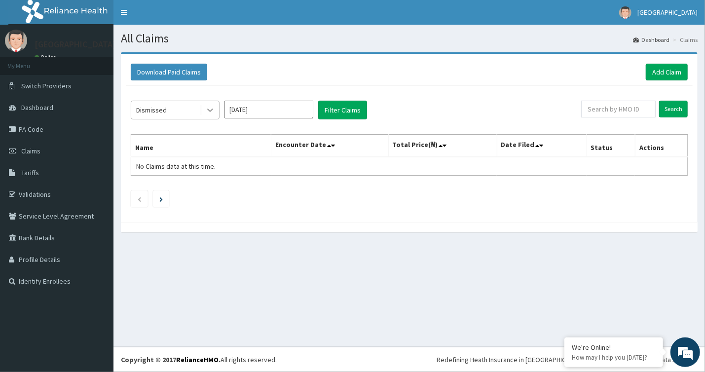
click at [204, 107] on div at bounding box center [210, 110] width 18 height 18
click at [295, 110] on input "Aug 2025" at bounding box center [269, 110] width 89 height 18
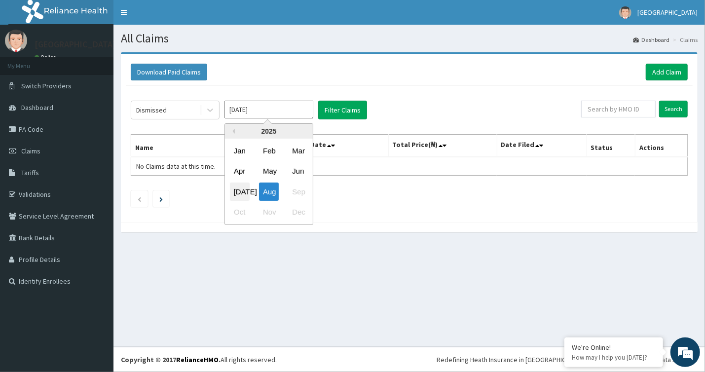
click at [239, 191] on div "Jul" at bounding box center [240, 192] width 20 height 18
type input "Jul 2025"
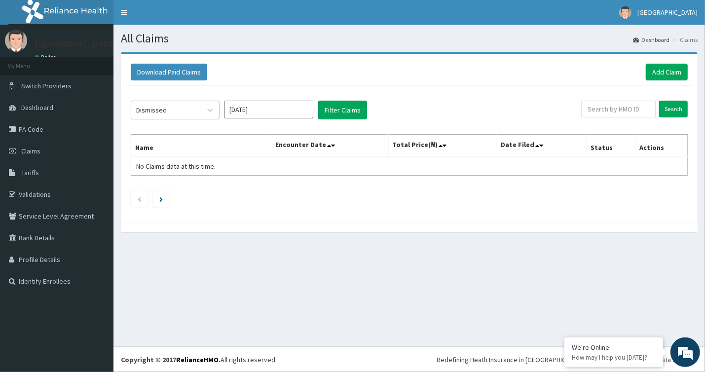
click at [173, 105] on div "Dismissed" at bounding box center [165, 110] width 69 height 16
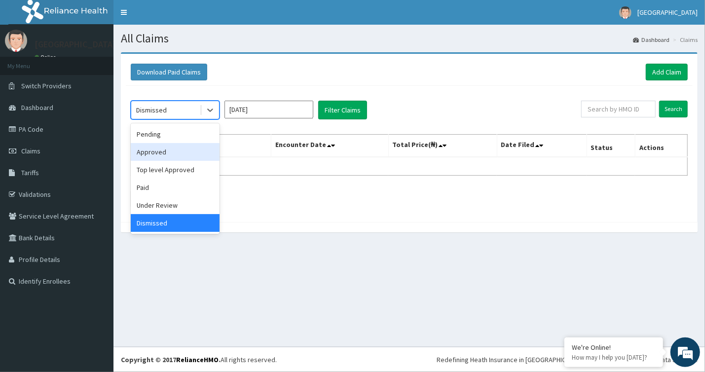
click at [186, 151] on div "Approved" at bounding box center [175, 152] width 89 height 18
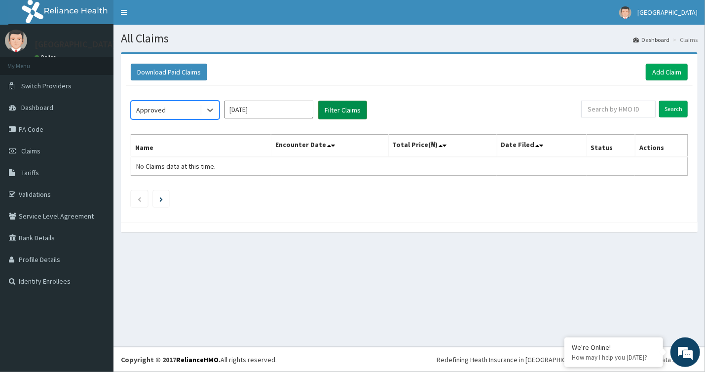
click at [362, 110] on button "Filter Claims" at bounding box center [342, 110] width 49 height 19
click at [356, 113] on button "Filter Claims" at bounding box center [342, 110] width 49 height 19
click at [181, 99] on div "Approved Jul 2025 Filter Claims Search Name Encounter Date Total Price(₦) Date …" at bounding box center [409, 151] width 567 height 131
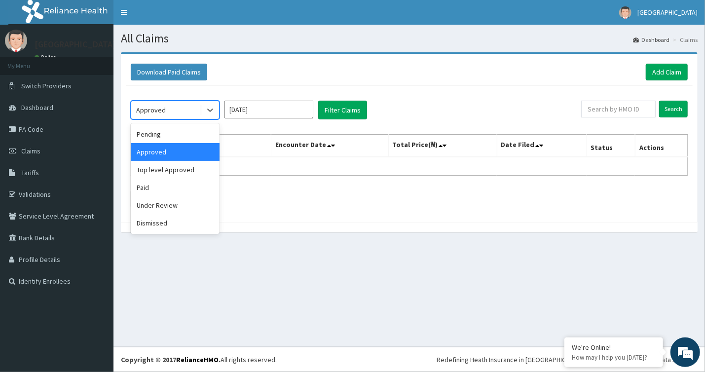
click at [185, 112] on div "Approved" at bounding box center [165, 110] width 69 height 16
click at [186, 135] on div "Pending" at bounding box center [175, 134] width 89 height 18
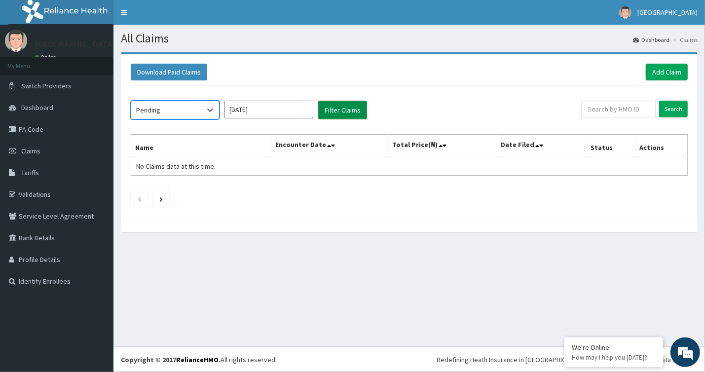
click at [348, 112] on button "Filter Claims" at bounding box center [342, 110] width 49 height 19
click at [198, 109] on div "Pending" at bounding box center [165, 110] width 69 height 16
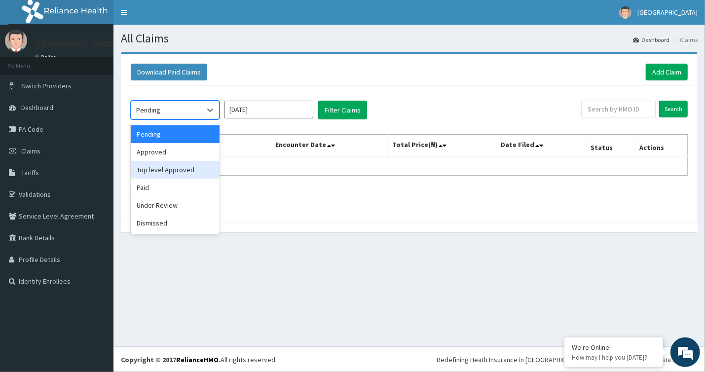
click at [188, 169] on div "Top level Approved" at bounding box center [175, 170] width 89 height 18
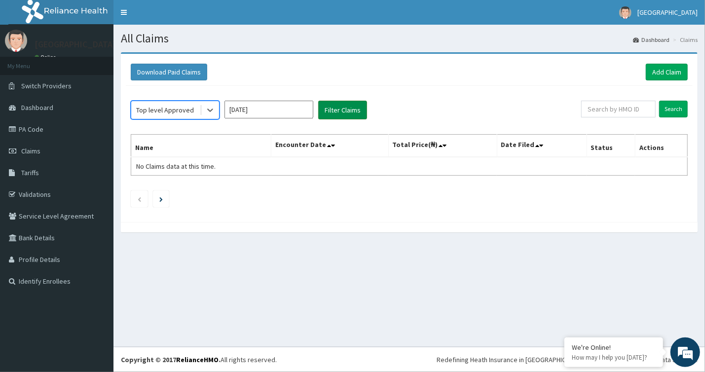
click at [326, 112] on button "Filter Claims" at bounding box center [342, 110] width 49 height 19
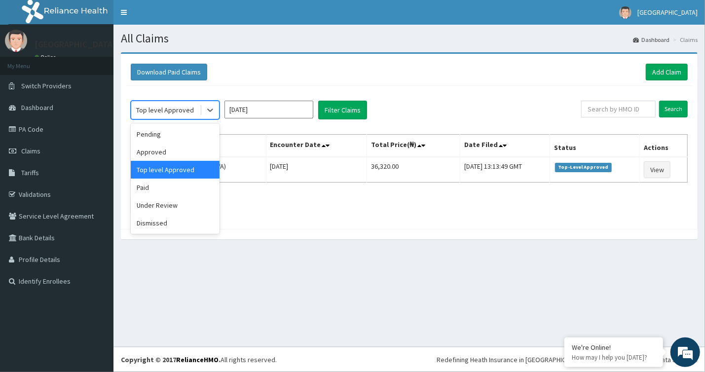
click at [185, 109] on div "Top level Approved" at bounding box center [165, 110] width 58 height 10
click at [178, 193] on div "Paid" at bounding box center [175, 188] width 89 height 18
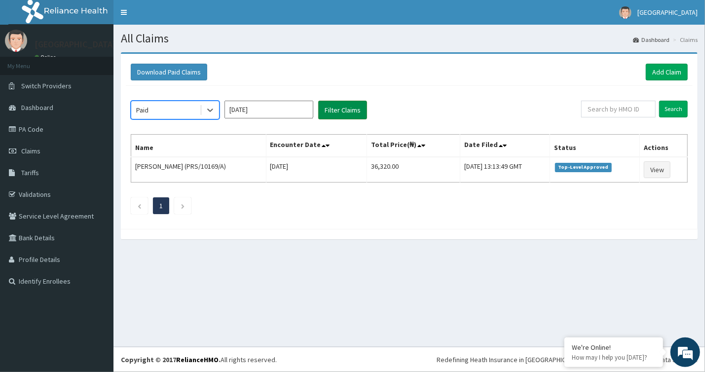
click at [358, 113] on button "Filter Claims" at bounding box center [342, 110] width 49 height 19
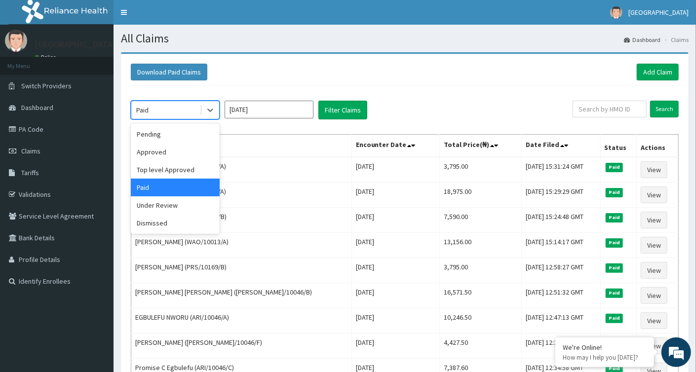
click at [179, 108] on div "Paid" at bounding box center [165, 110] width 69 height 16
click at [193, 204] on div "Under Review" at bounding box center [175, 205] width 89 height 18
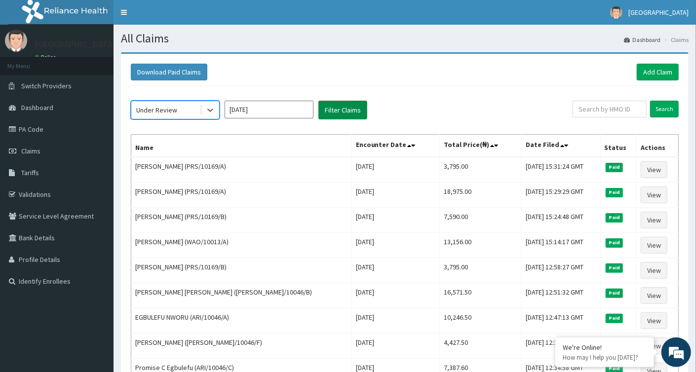
click at [348, 110] on button "Filter Claims" at bounding box center [342, 110] width 49 height 19
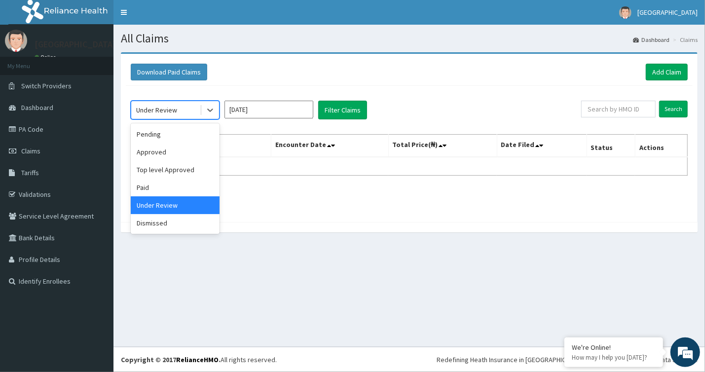
click at [196, 107] on div "Under Review" at bounding box center [165, 110] width 69 height 16
click at [188, 218] on div "Dismissed" at bounding box center [175, 223] width 89 height 18
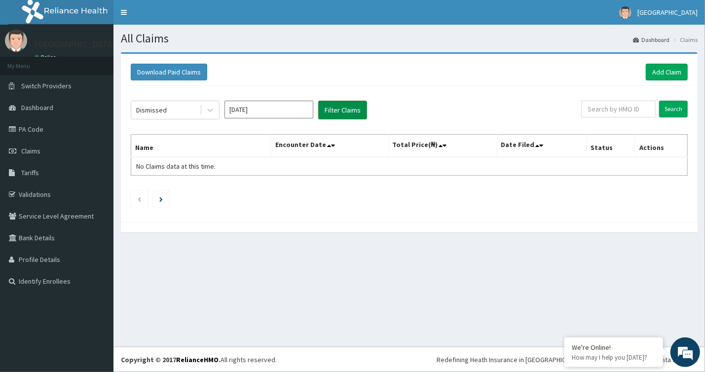
click at [332, 116] on button "Filter Claims" at bounding box center [342, 110] width 49 height 19
click at [501, 252] on div "All Claims Dashboard Claims Download Paid Claims Add Claim × Note you can only …" at bounding box center [409, 186] width 592 height 322
